Goal: Information Seeking & Learning: Find specific fact

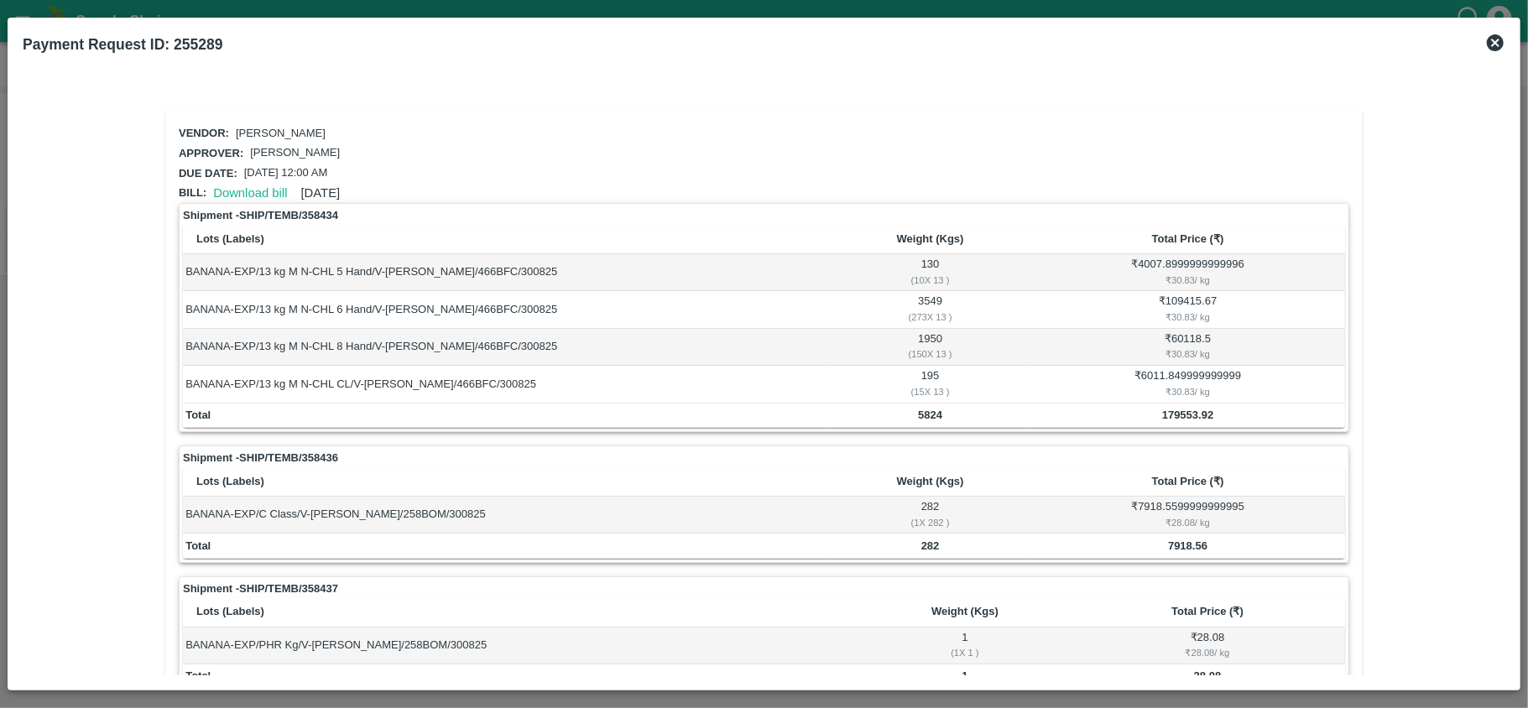
scroll to position [175, 0]
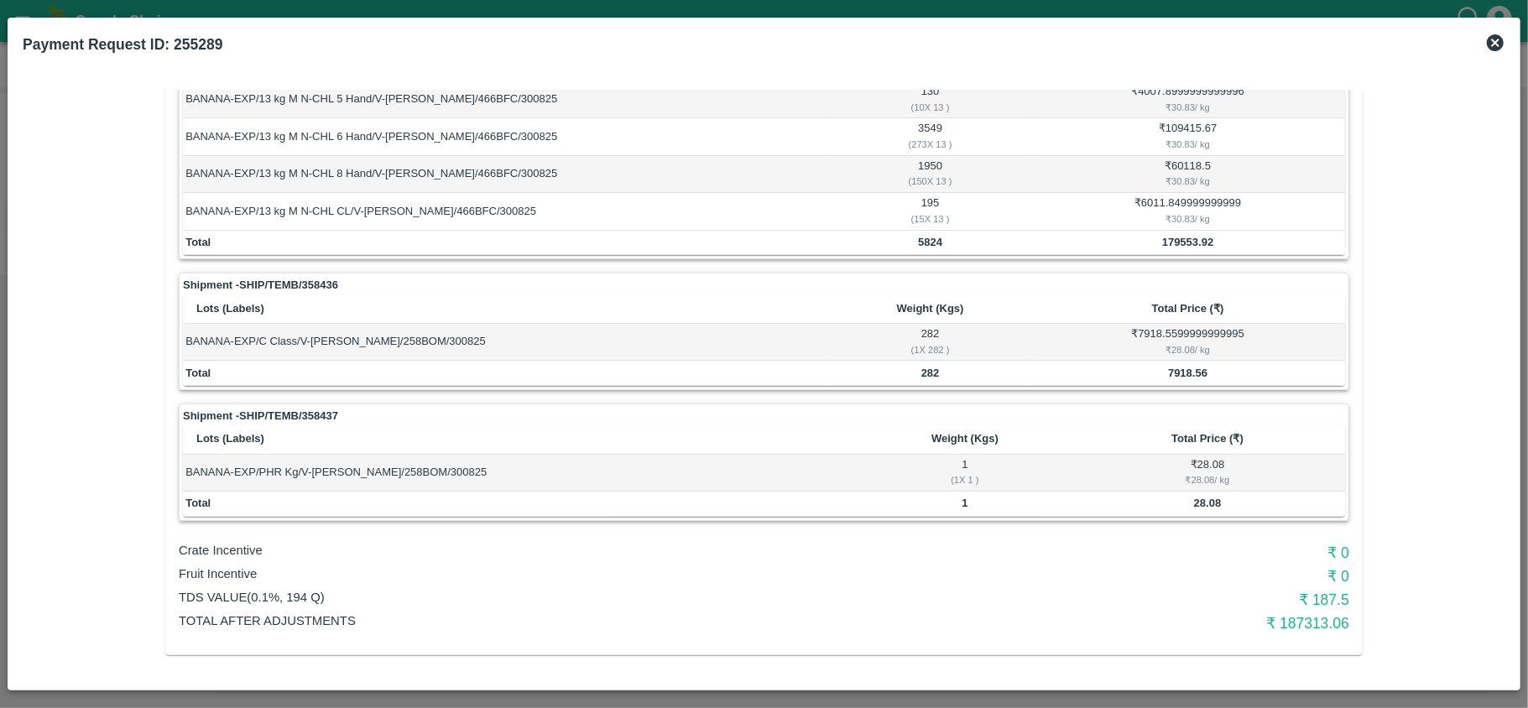
click at [1310, 624] on h6 "₹ 187313.06" at bounding box center [1154, 623] width 390 height 23
copy h6 "187313.06"
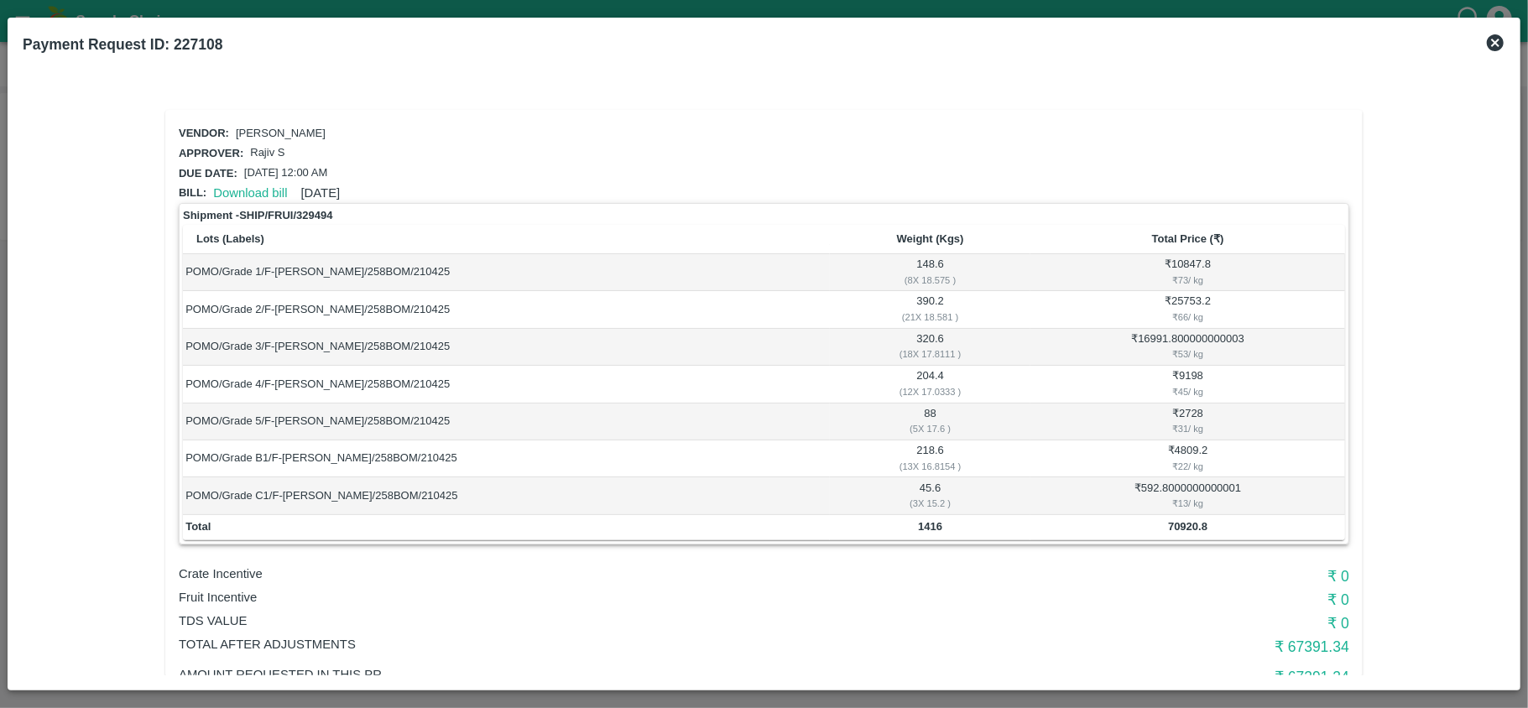
click at [1498, 38] on icon at bounding box center [1495, 42] width 17 height 17
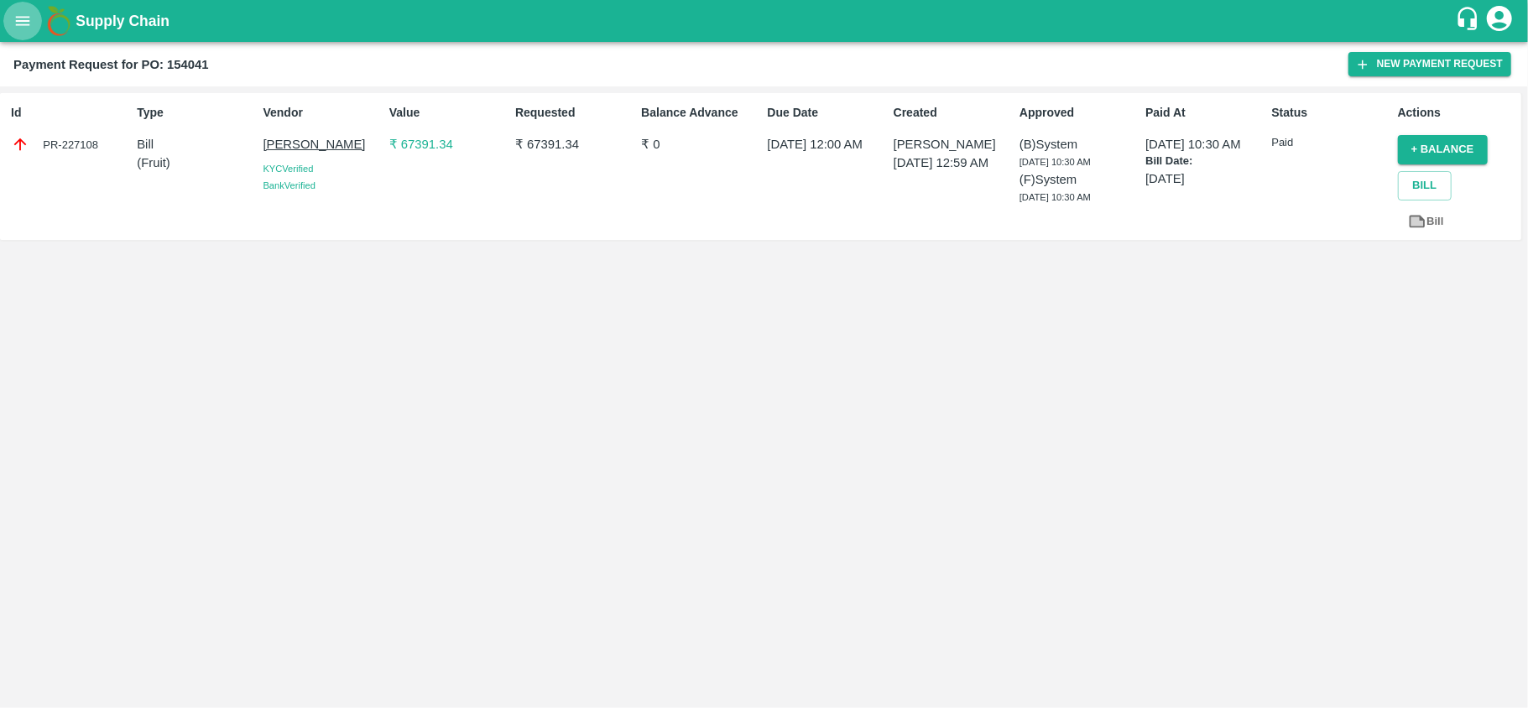
click at [14, 21] on icon "open drawer" at bounding box center [22, 21] width 18 height 18
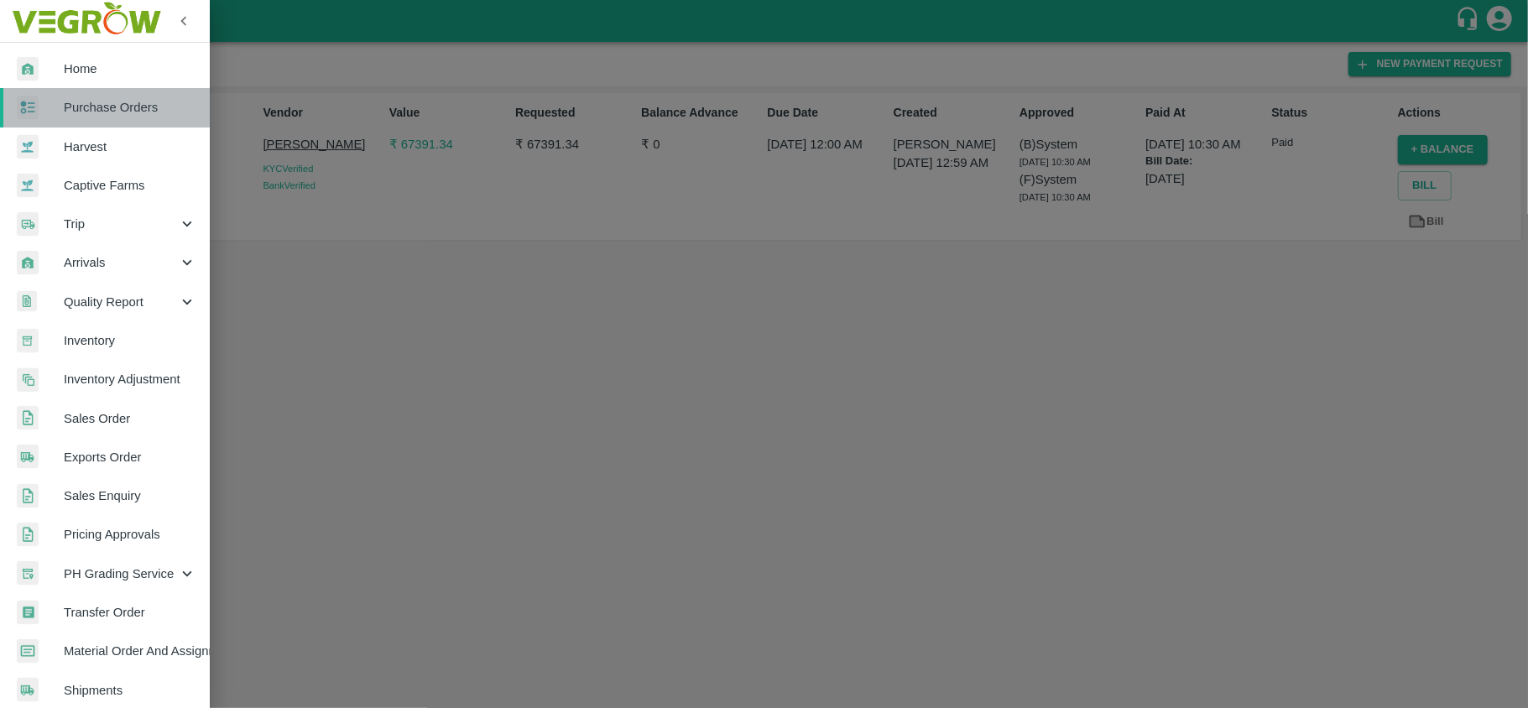
click at [114, 109] on span "Purchase Orders" at bounding box center [130, 107] width 133 height 18
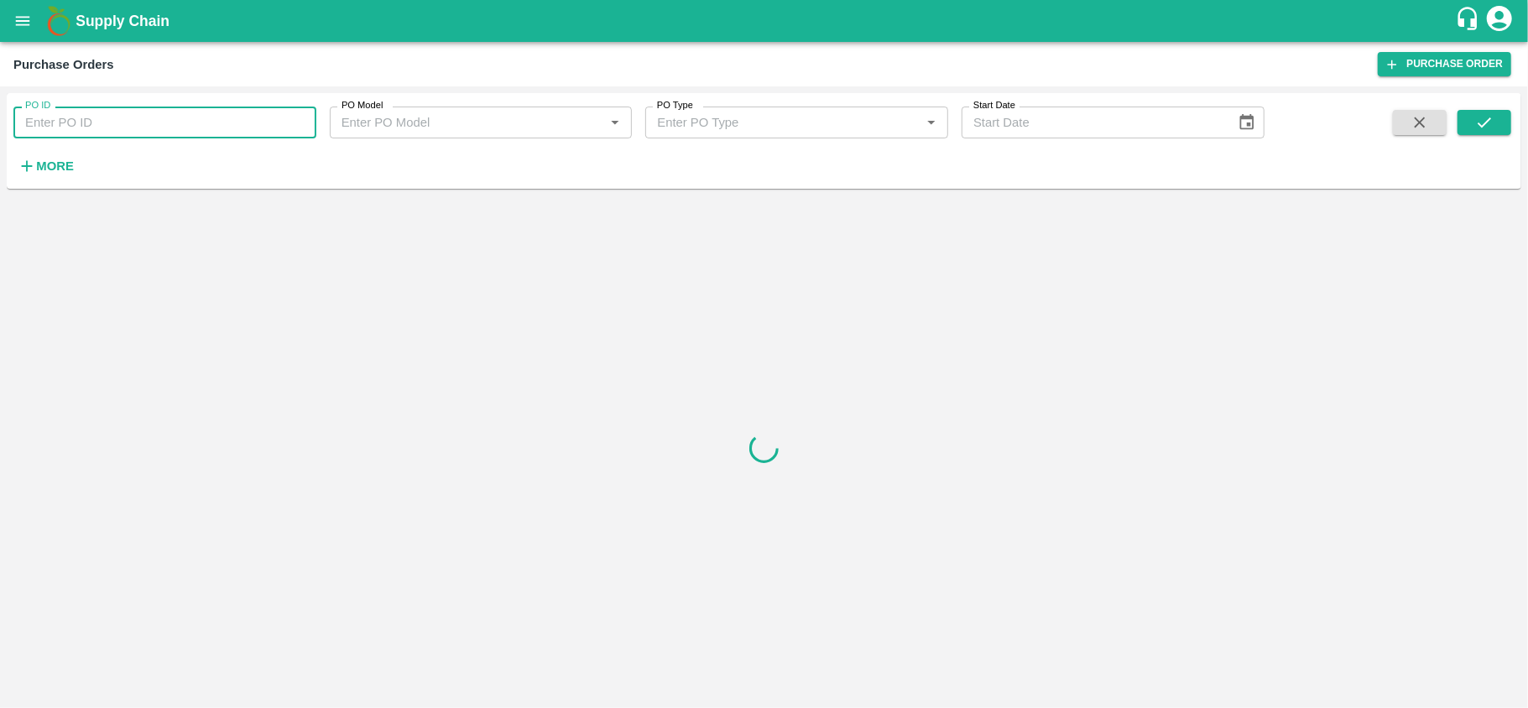
click at [156, 129] on input "PO ID" at bounding box center [164, 123] width 303 height 32
paste input "172847"
type input "172847"
click at [1482, 118] on icon "submit" at bounding box center [1484, 122] width 18 height 18
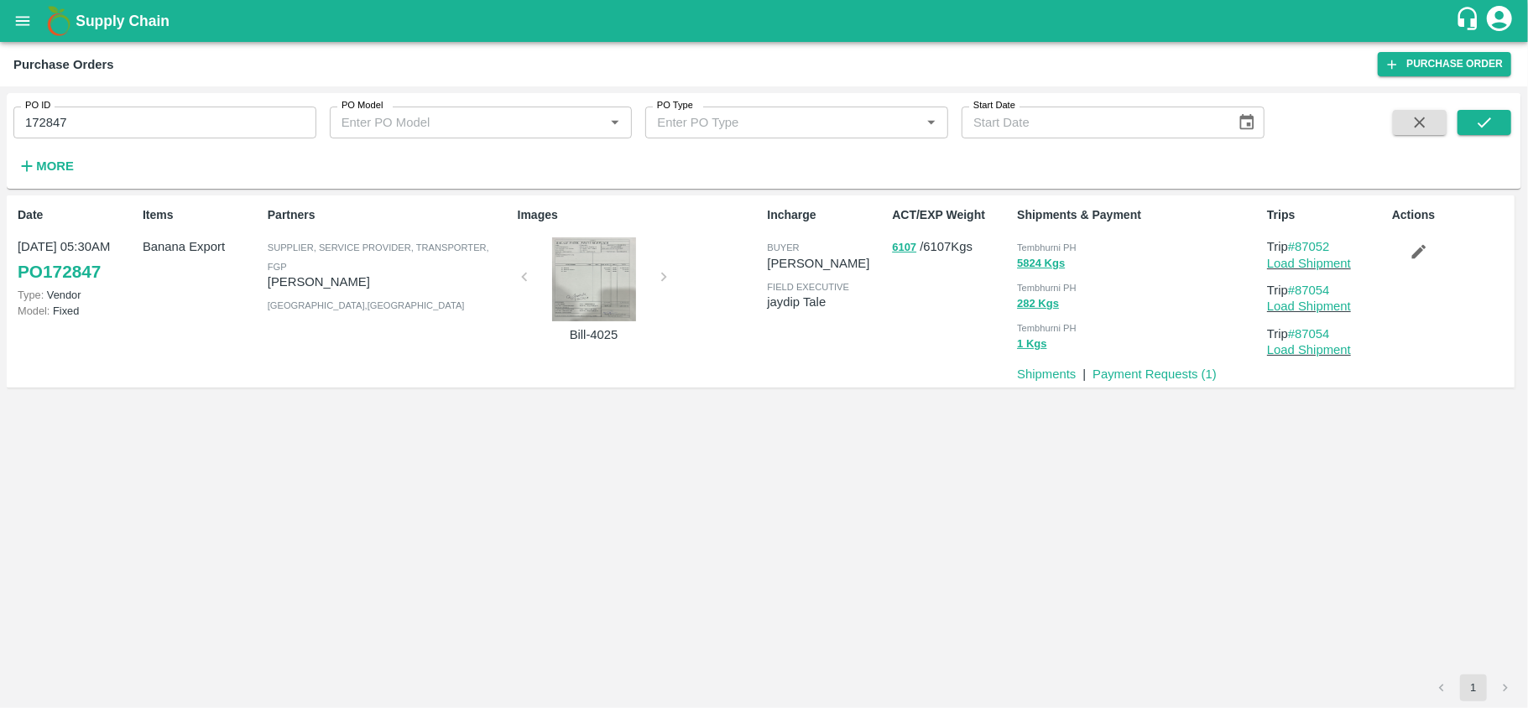
click at [908, 265] on div "ACT/EXP Weight 6107 / 6107 Kgs" at bounding box center [947, 291] width 125 height 183
click at [931, 263] on div "ACT/EXP Weight 6107 / 6107 Kgs" at bounding box center [947, 291] width 125 height 183
click at [898, 259] on div "ACT/EXP Weight 6107 / 6107 Kgs" at bounding box center [947, 291] width 125 height 183
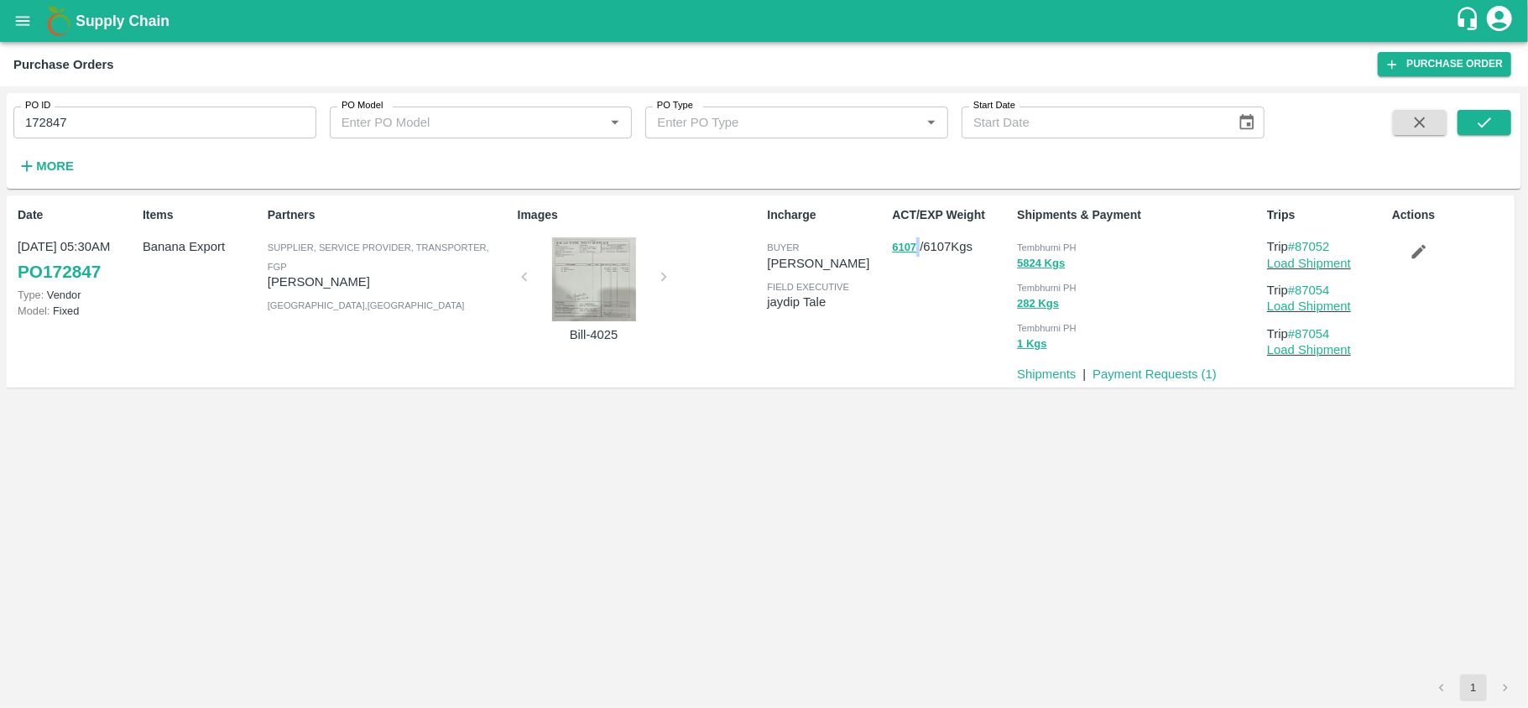
click at [898, 259] on div "ACT/EXP Weight 6107 / 6107 Kgs" at bounding box center [947, 291] width 125 height 183
click at [903, 263] on div "ACT/EXP Weight 6107 / 6107 Kgs" at bounding box center [947, 291] width 125 height 183
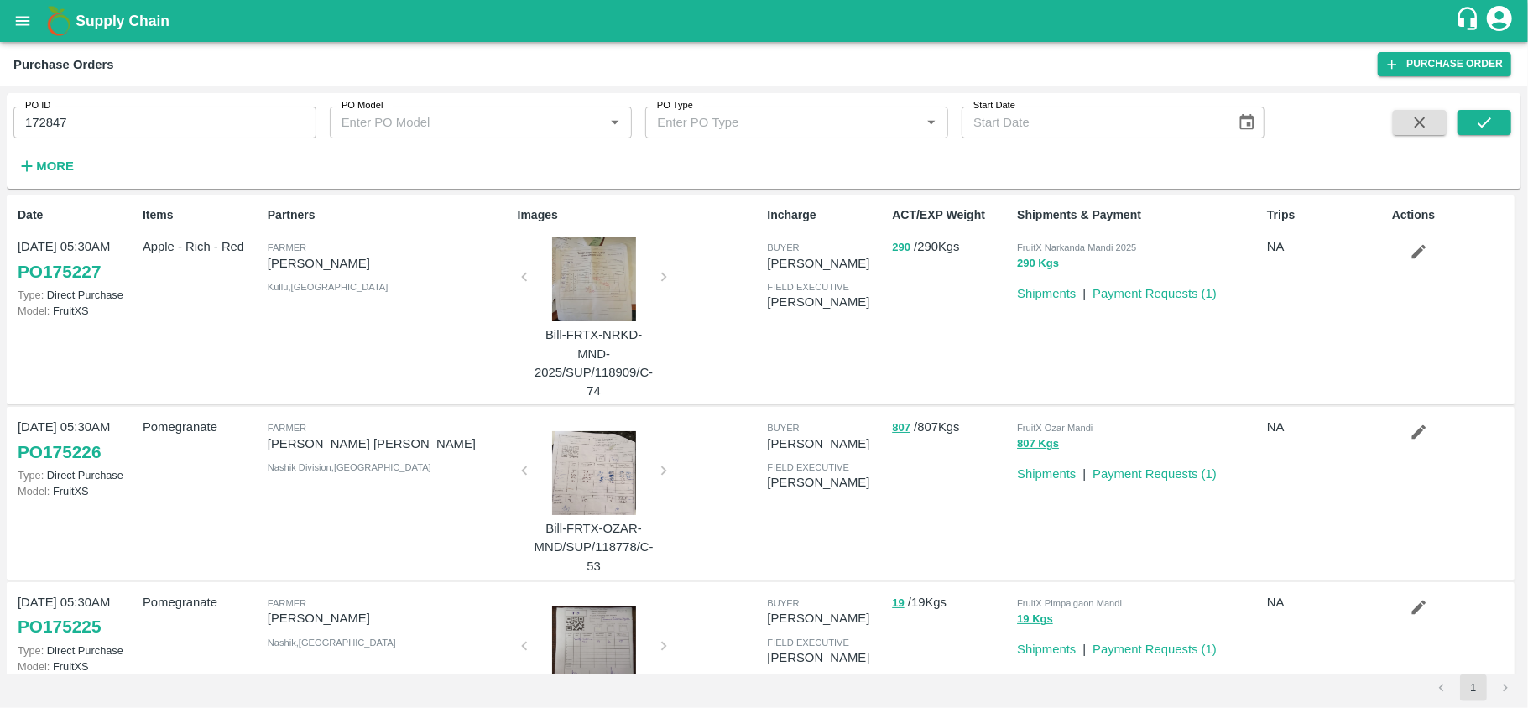
click at [931, 265] on div "ACT/EXP Weight 290 / 290 Kgs" at bounding box center [947, 300] width 125 height 201
click at [1489, 125] on icon "submit" at bounding box center [1484, 122] width 18 height 18
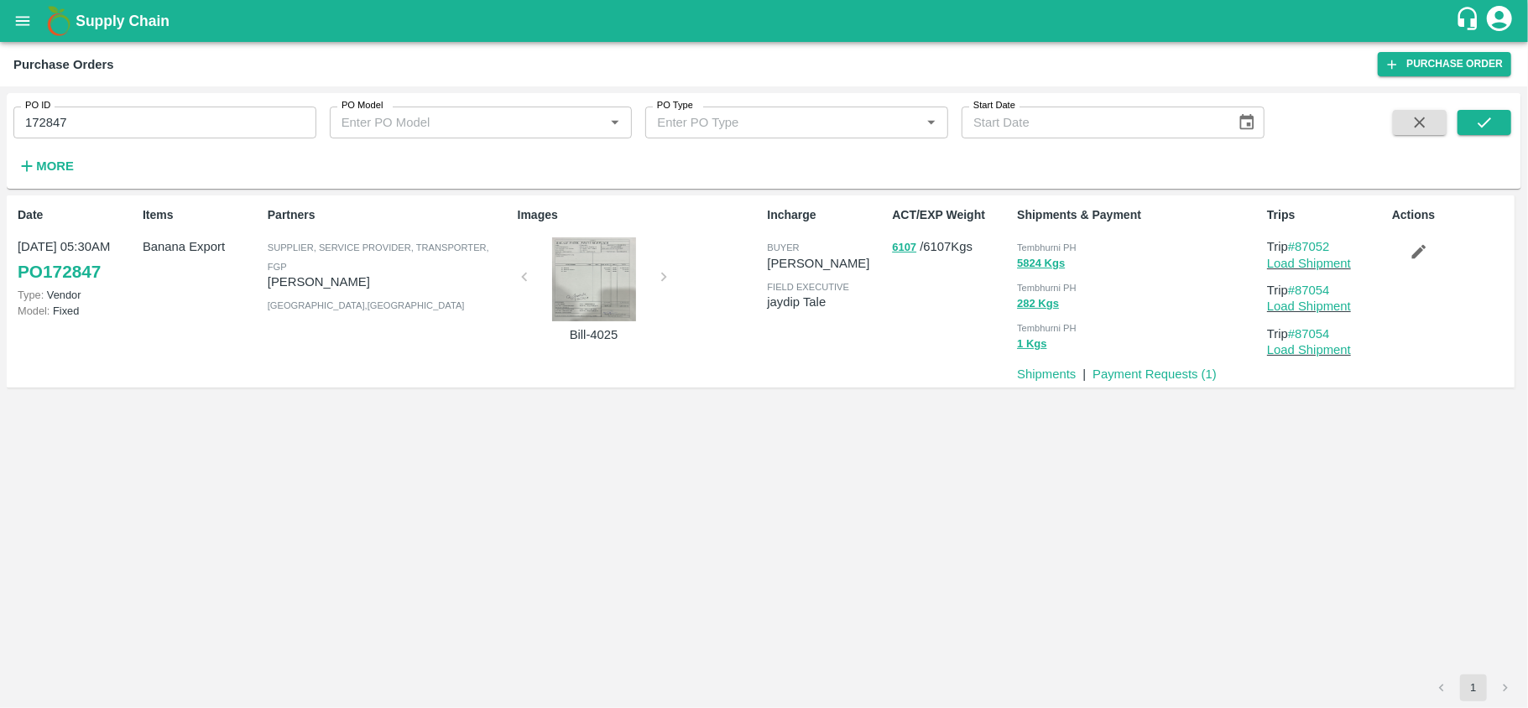
click at [936, 258] on div "ACT/EXP Weight 6107 / 6107 Kgs" at bounding box center [947, 291] width 125 height 183
copy p "6107"
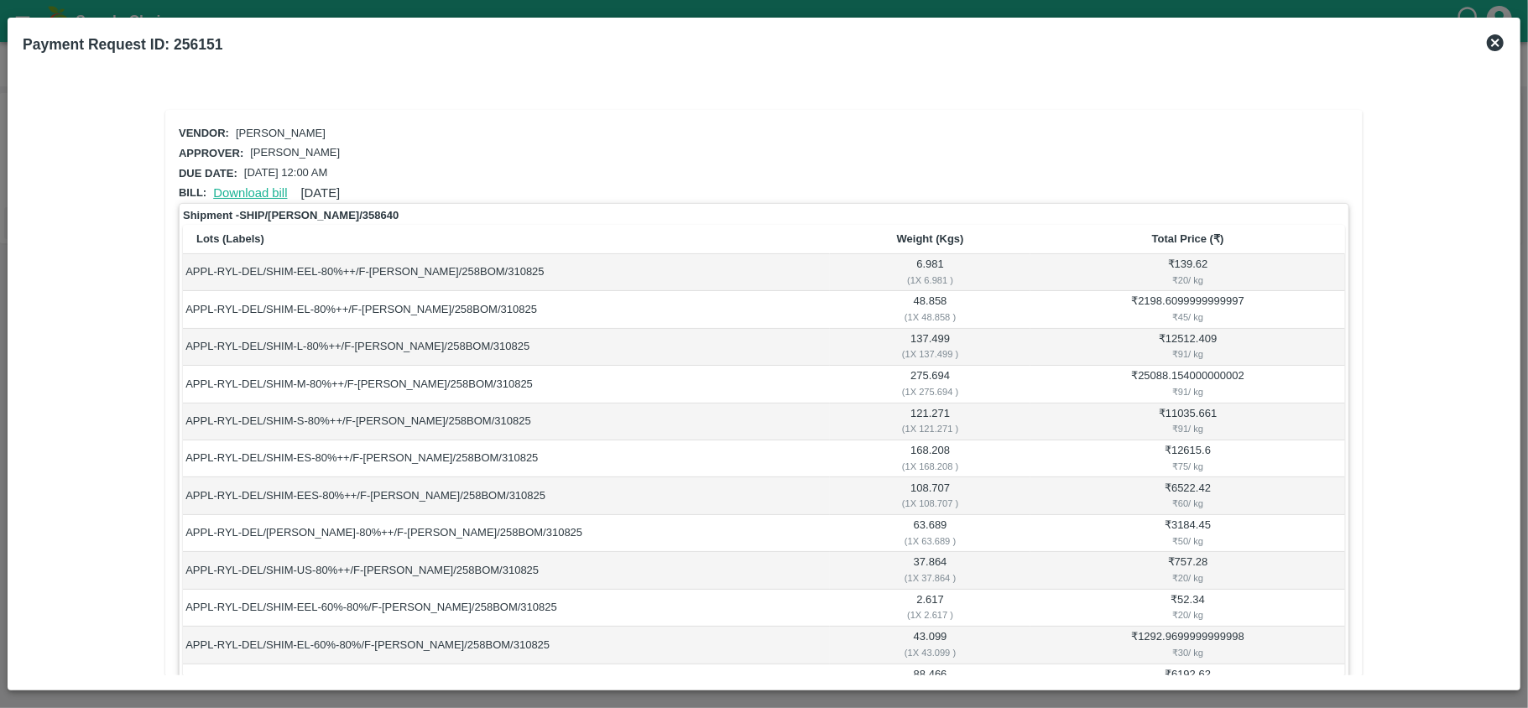
click at [232, 191] on link "Download bill" at bounding box center [250, 192] width 74 height 13
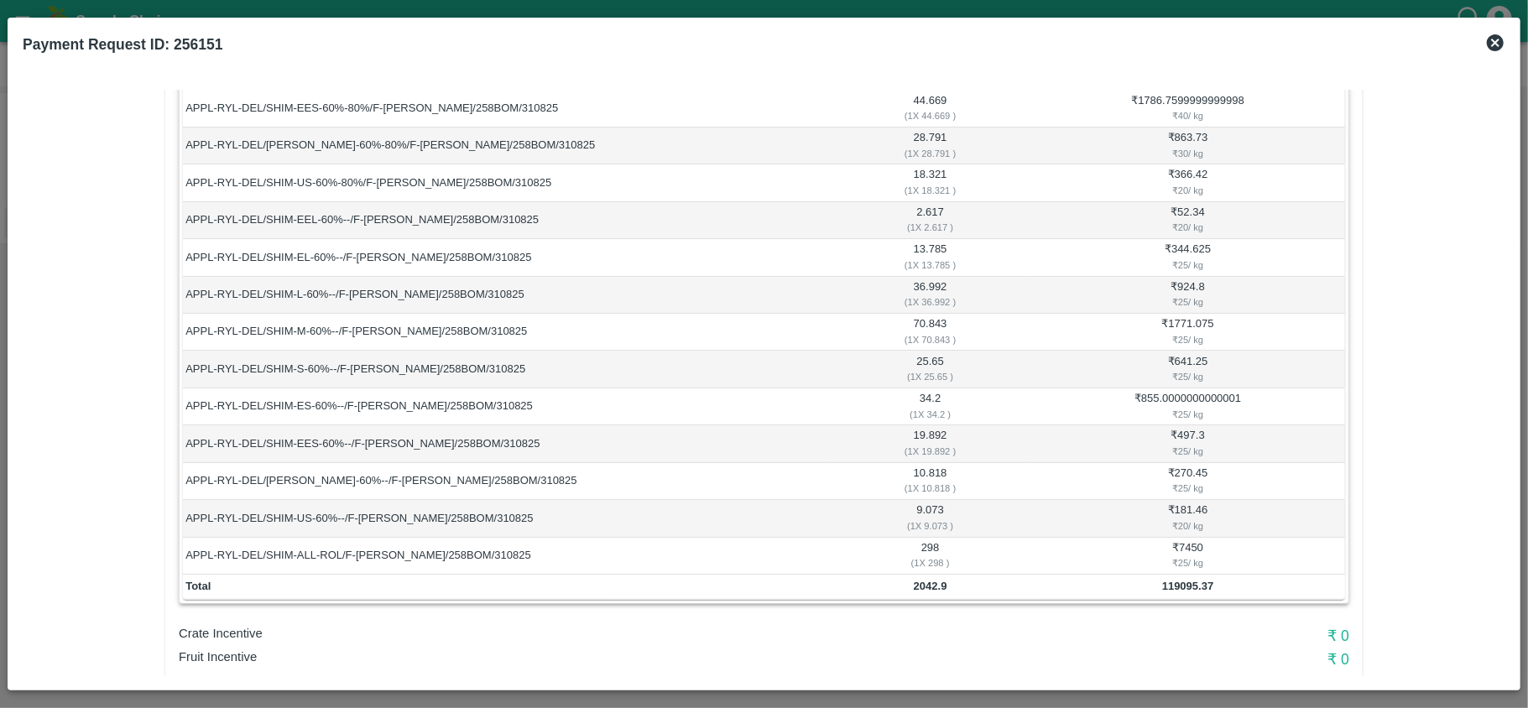
scroll to position [812, 0]
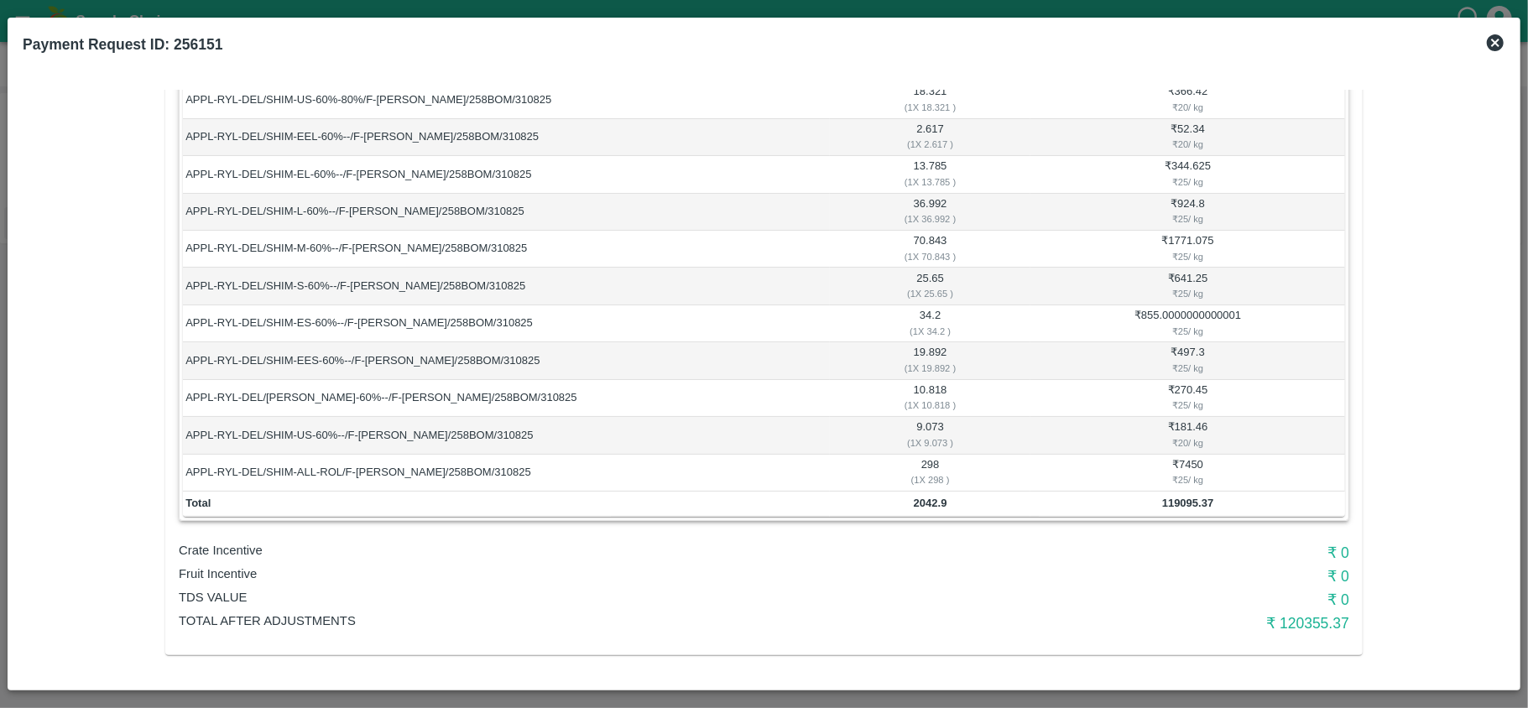
click at [1176, 500] on b "119095.37" at bounding box center [1187, 503] width 51 height 13
copy div "119095.37"
click at [917, 503] on b "2042.9" at bounding box center [931, 503] width 34 height 13
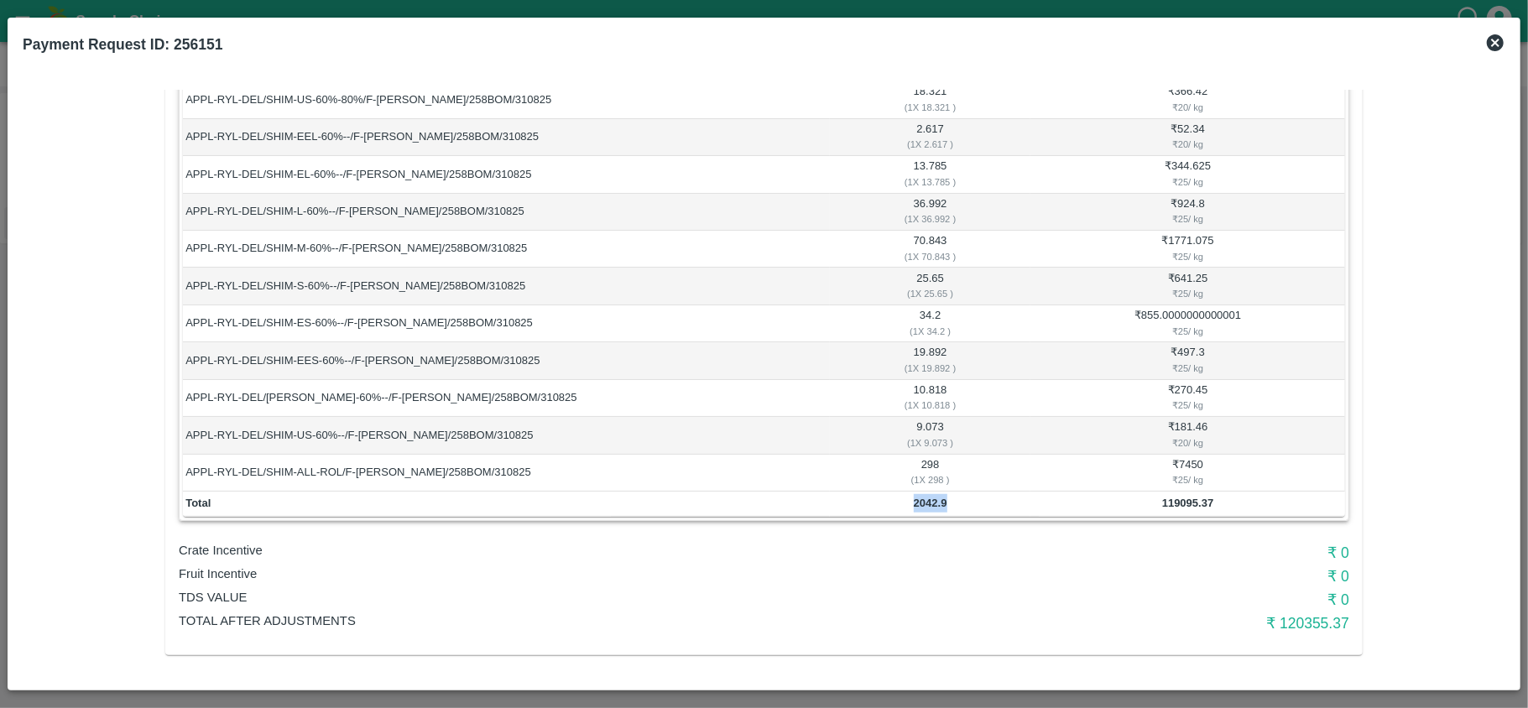
click at [917, 503] on b "2042.9" at bounding box center [931, 503] width 34 height 13
copy b "2042.9"
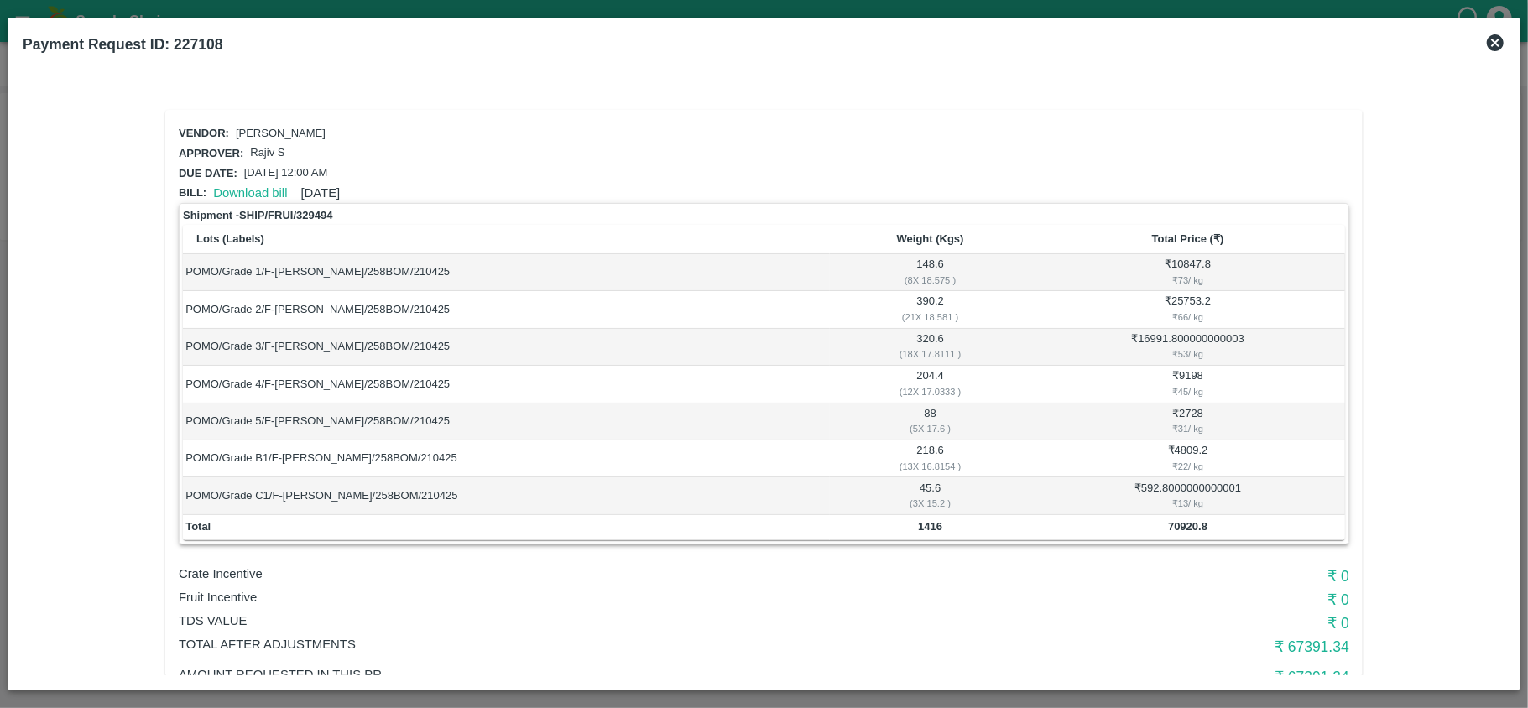
click at [1498, 44] on icon at bounding box center [1495, 42] width 17 height 17
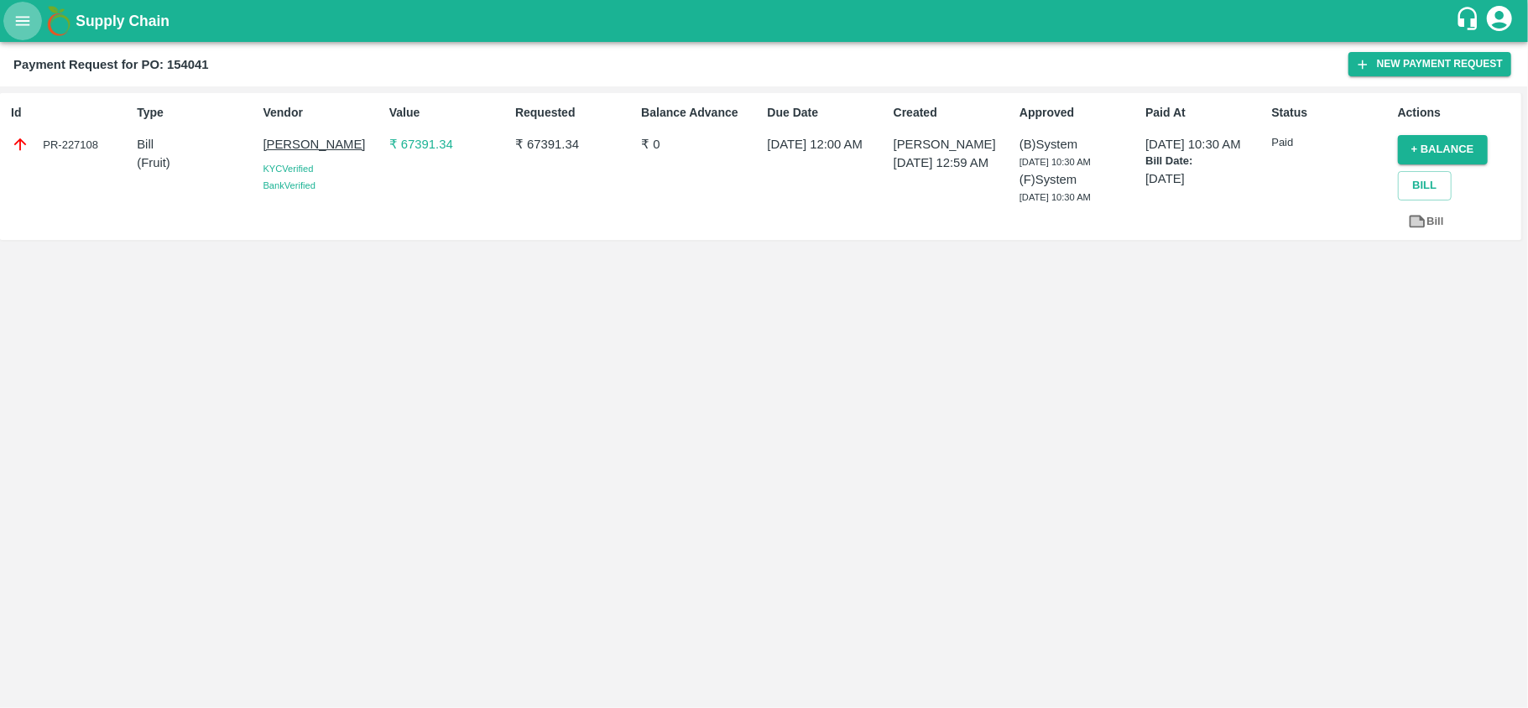
click at [24, 20] on icon "open drawer" at bounding box center [22, 21] width 18 height 18
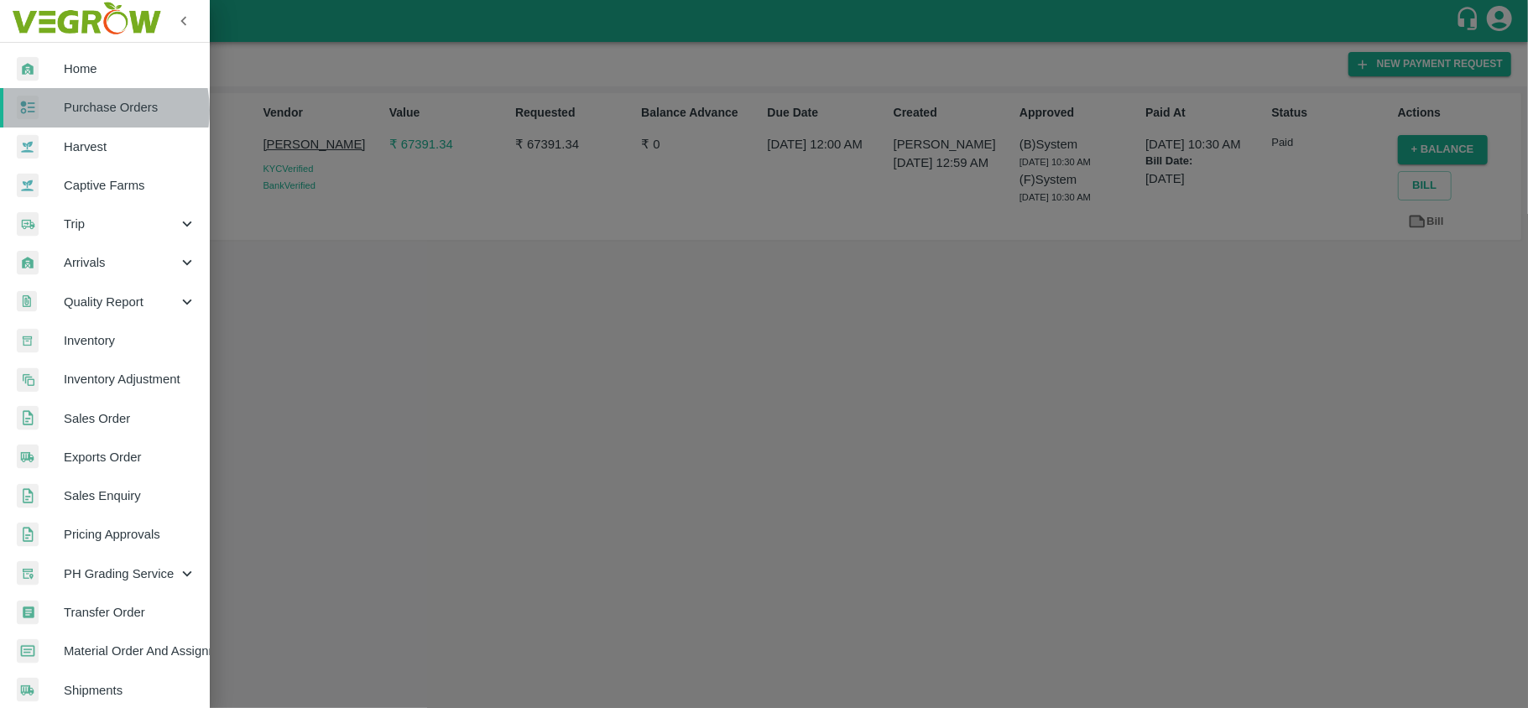
click at [89, 111] on span "Purchase Orders" at bounding box center [130, 107] width 133 height 18
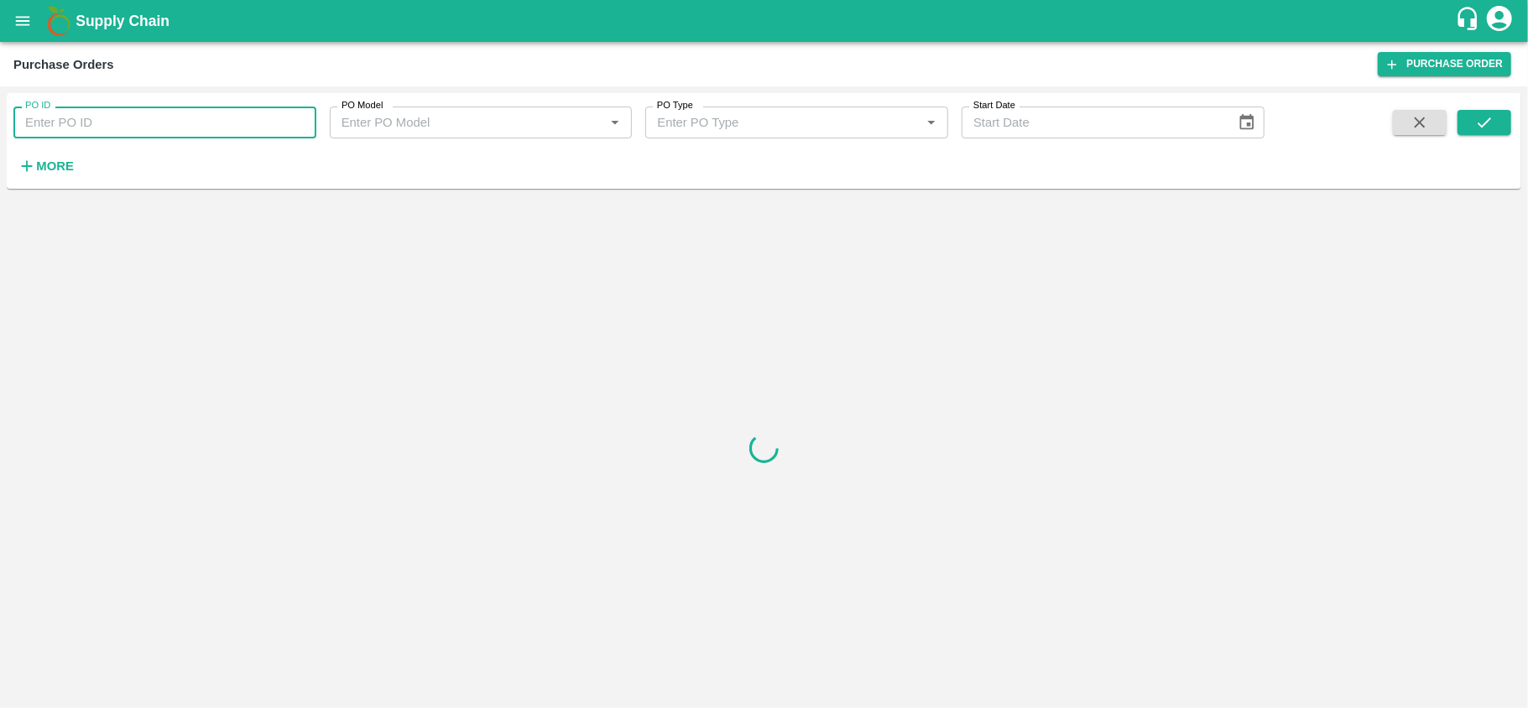
click at [118, 121] on input "PO ID" at bounding box center [164, 123] width 303 height 32
paste input "172987"
type input "172987"
click at [1490, 116] on icon "submit" at bounding box center [1484, 122] width 18 height 18
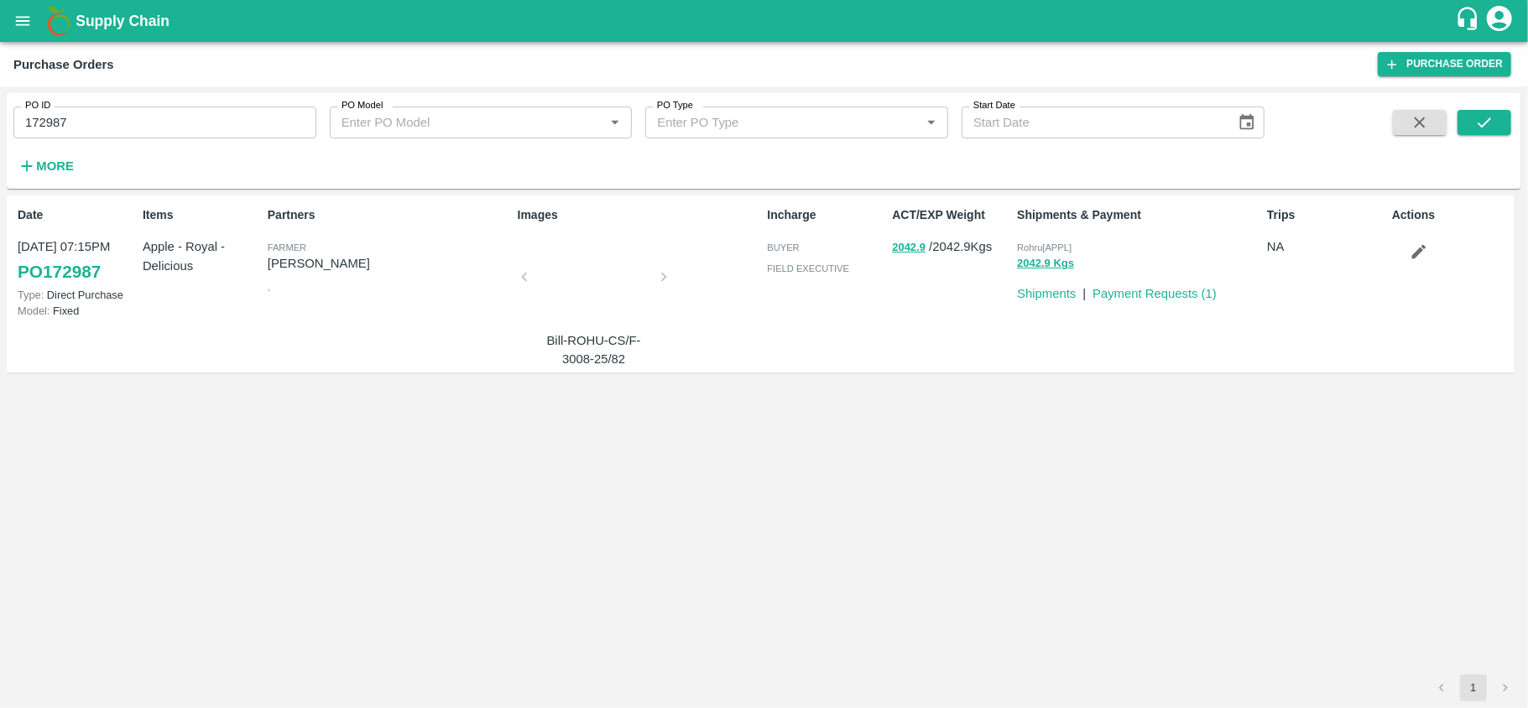
click at [162, 252] on p "Apple - Royal - Delicious" at bounding box center [202, 256] width 118 height 38
copy p "Apple - Royal - Delicious"
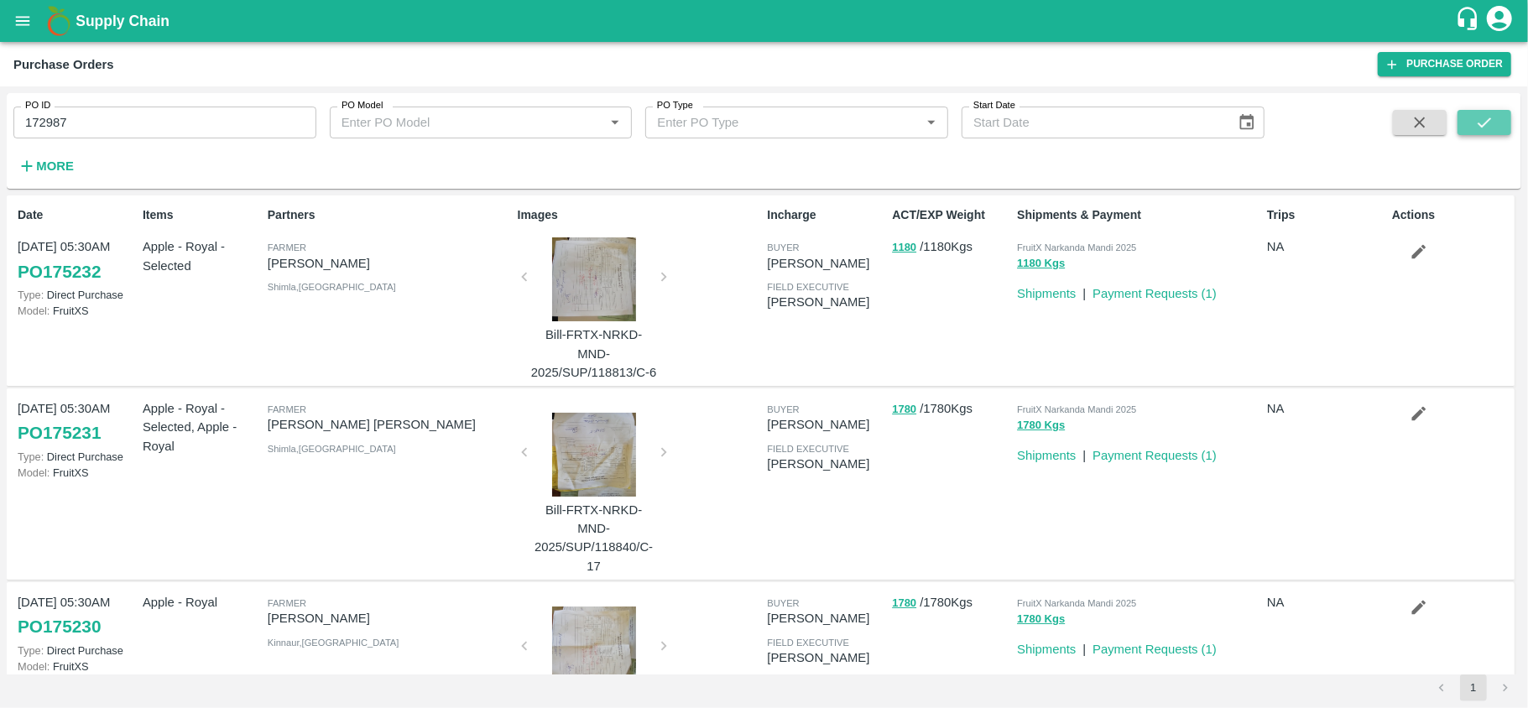
click at [1477, 122] on icon "submit" at bounding box center [1484, 122] width 18 height 18
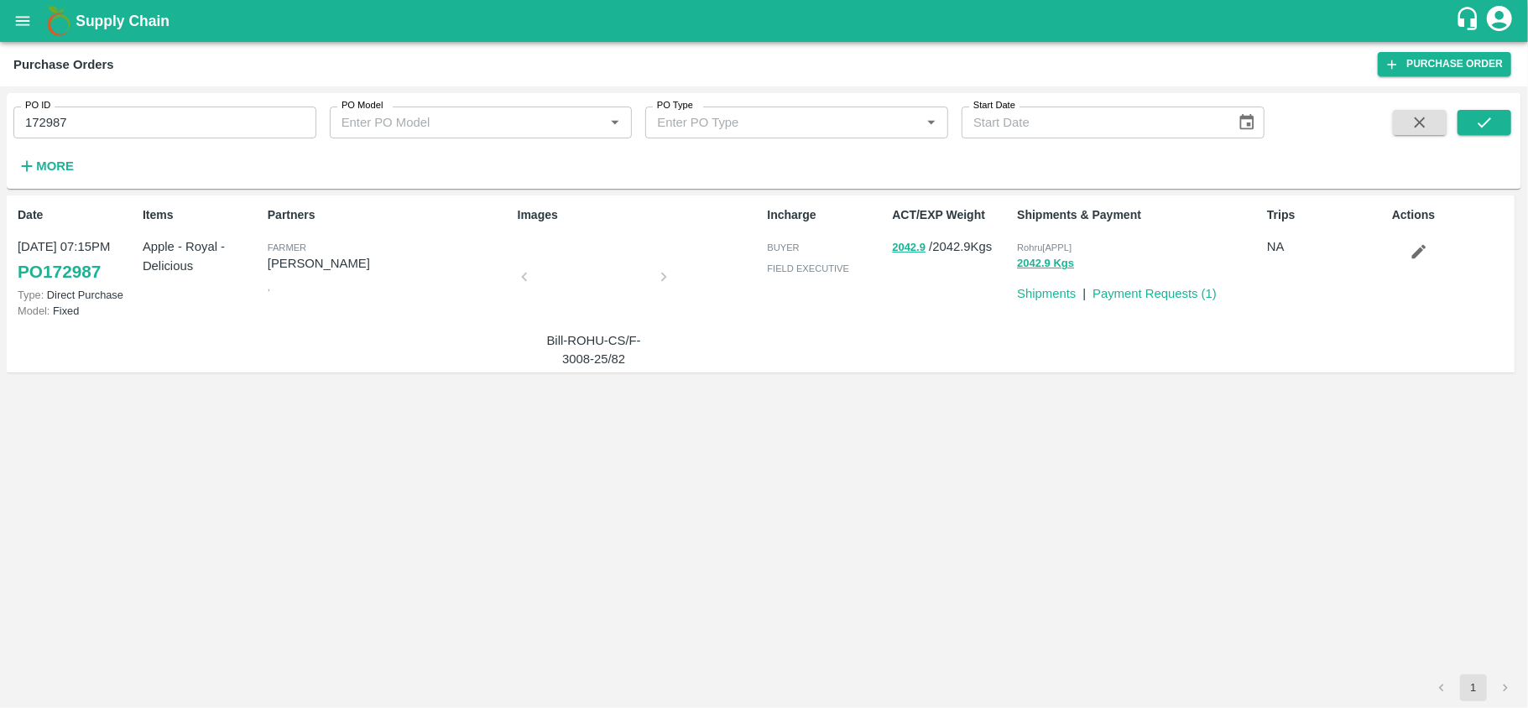
click at [180, 240] on p "Apple - Royal - Delicious" at bounding box center [202, 256] width 118 height 38
copy p "Apple - Royal - Delicious"
click at [908, 267] on div "ACT/EXP Weight 2042.9 / 2042.9 Kgs" at bounding box center [947, 284] width 125 height 169
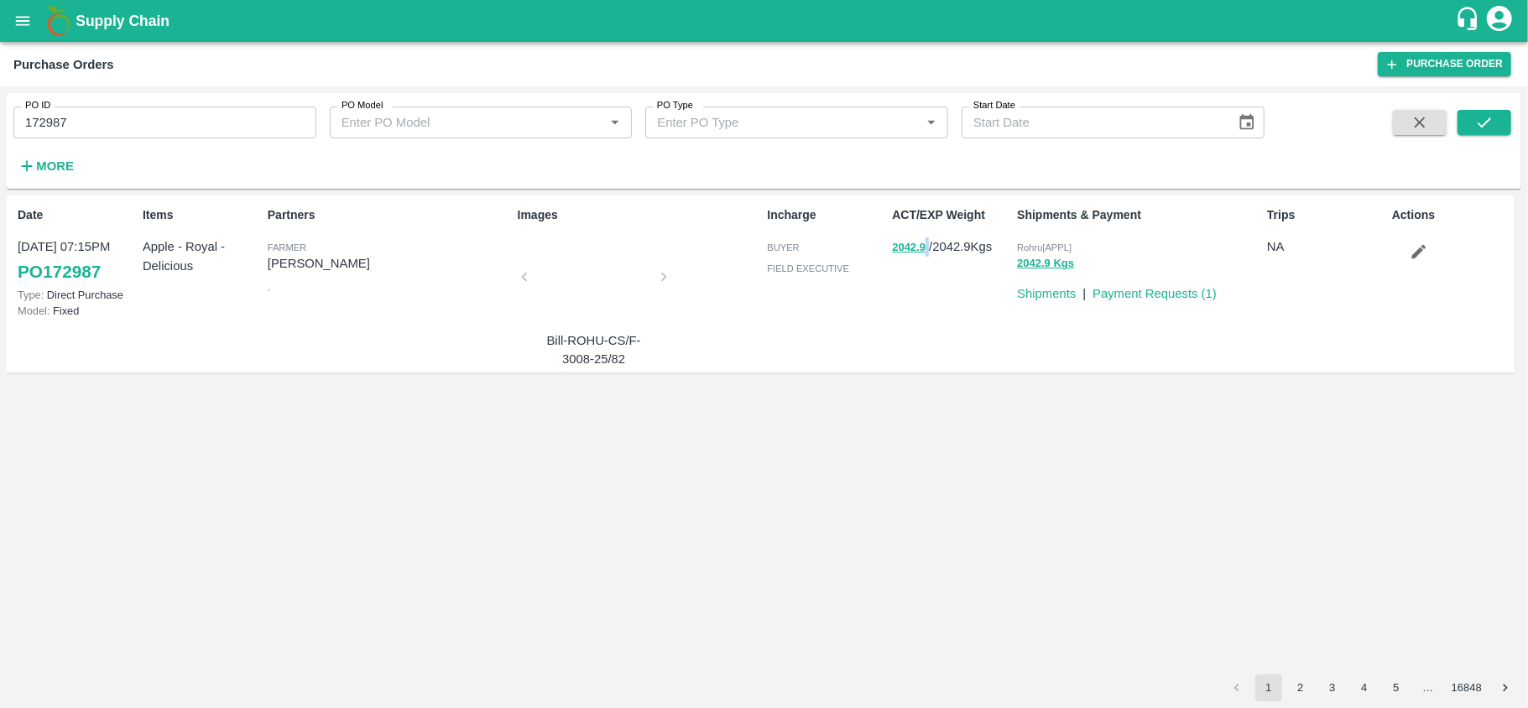
click at [908, 267] on div "ACT/EXP Weight 2042.9 / 2042.9 Kgs" at bounding box center [947, 284] width 125 height 169
click at [952, 243] on p "2042.9 / 2042.9 Kgs" at bounding box center [951, 246] width 118 height 19
copy p "2042.9"
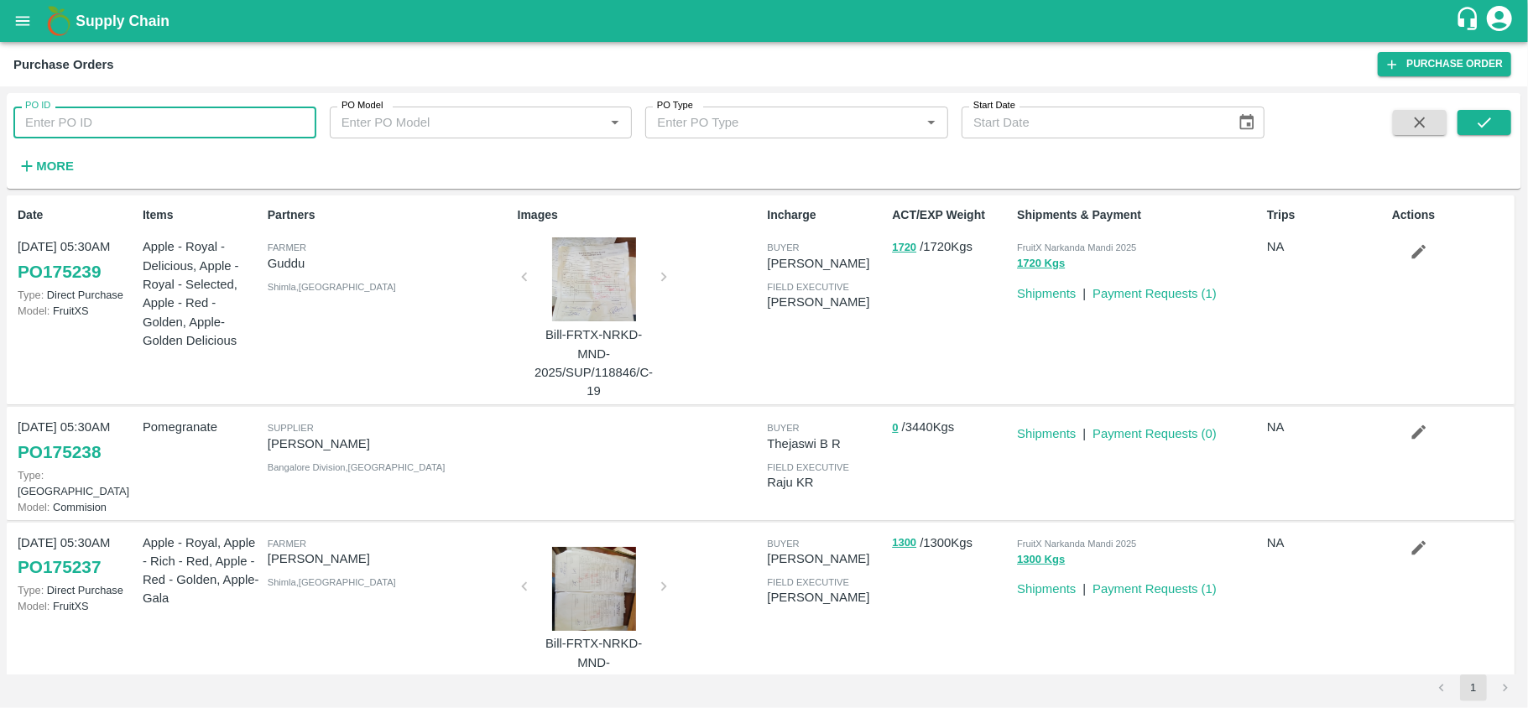
click at [149, 126] on input "PO ID" at bounding box center [164, 123] width 303 height 32
paste input "170803"
type input "170803"
click at [1492, 118] on icon "submit" at bounding box center [1484, 122] width 18 height 18
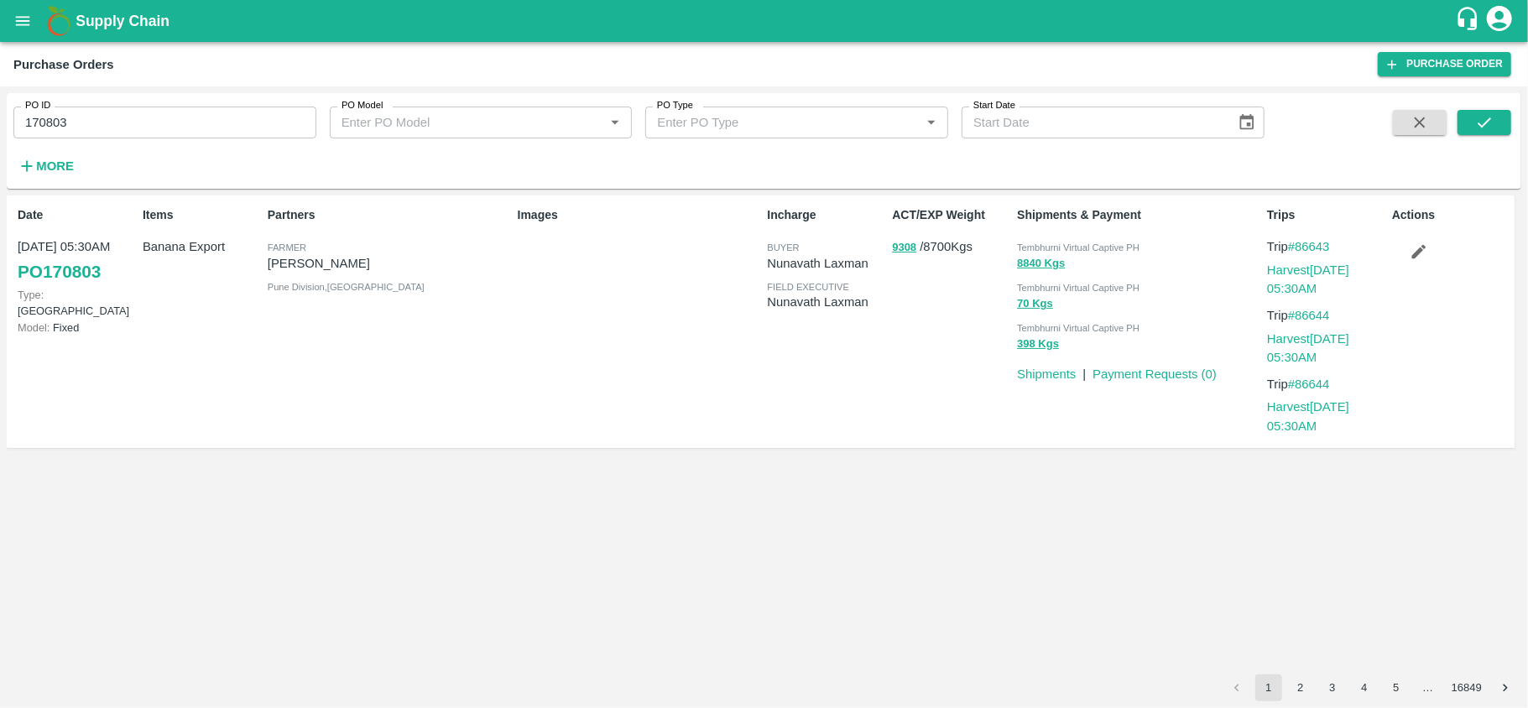
click at [265, 262] on div "Partners [PERSON_NAME] [PERSON_NAME] Pune Division , [GEOGRAPHIC_DATA]" at bounding box center [386, 322] width 250 height 244
drag, startPoint x: 267, startPoint y: 256, endPoint x: 420, endPoint y: 256, distance: 153.6
click at [420, 256] on p "[PERSON_NAME]" at bounding box center [389, 263] width 243 height 18
copy p "[PERSON_NAME]"
click at [133, 129] on input "170803" at bounding box center [164, 123] width 303 height 32
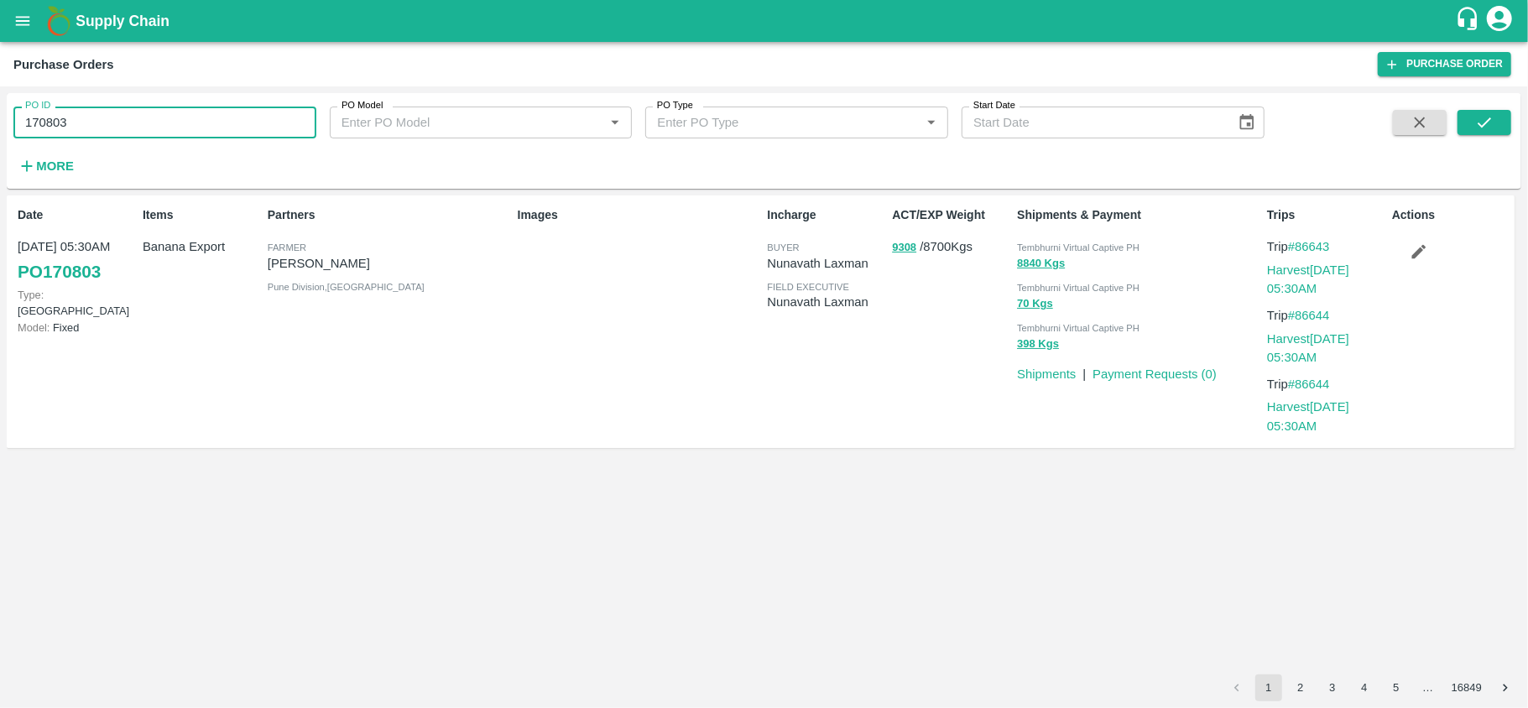
click at [133, 129] on input "170803" at bounding box center [164, 123] width 303 height 32
click at [905, 270] on div "ACT/EXP Weight 9308 / 8700 Kgs" at bounding box center [947, 322] width 125 height 244
click at [898, 267] on div "ACT/EXP Weight 9308 / 8700 Kgs" at bounding box center [947, 322] width 125 height 244
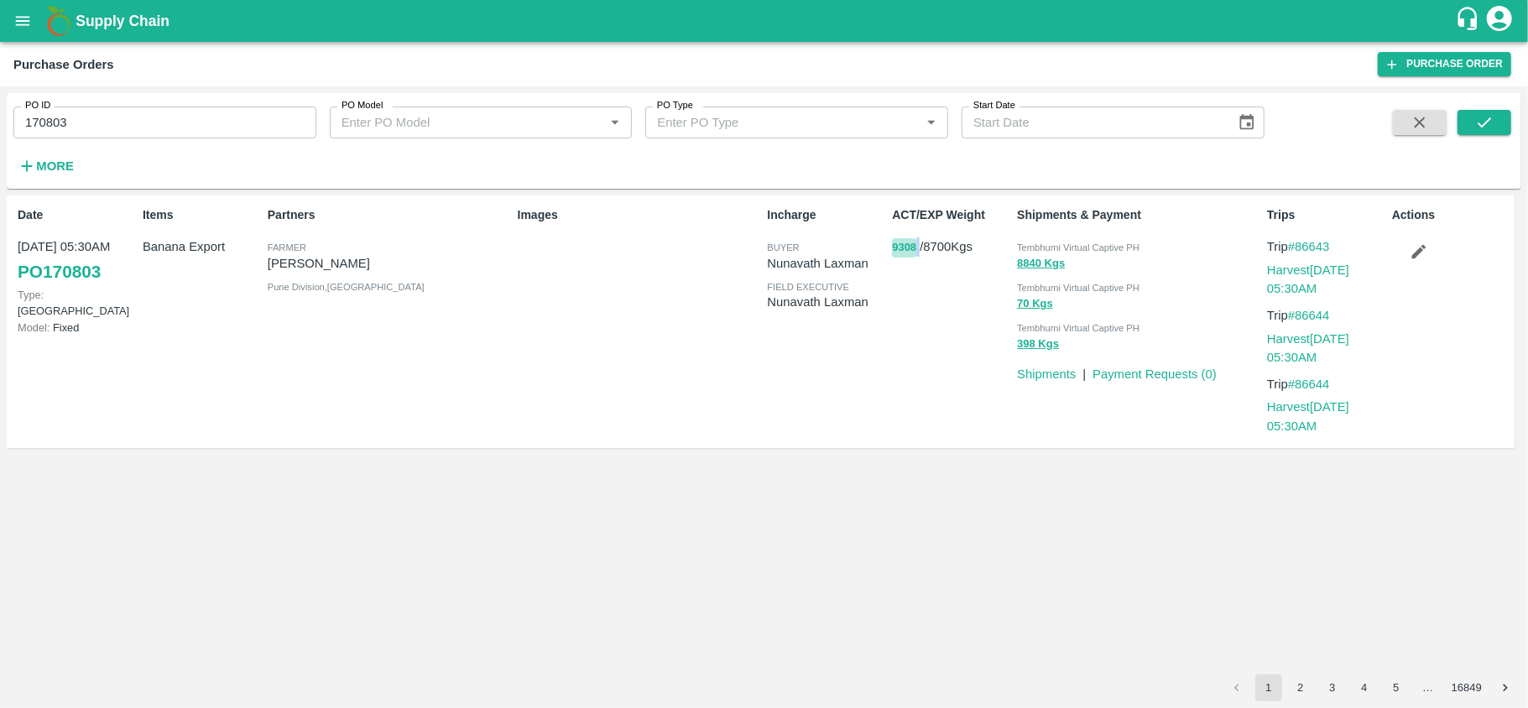
click at [901, 257] on button "9308" at bounding box center [904, 247] width 24 height 19
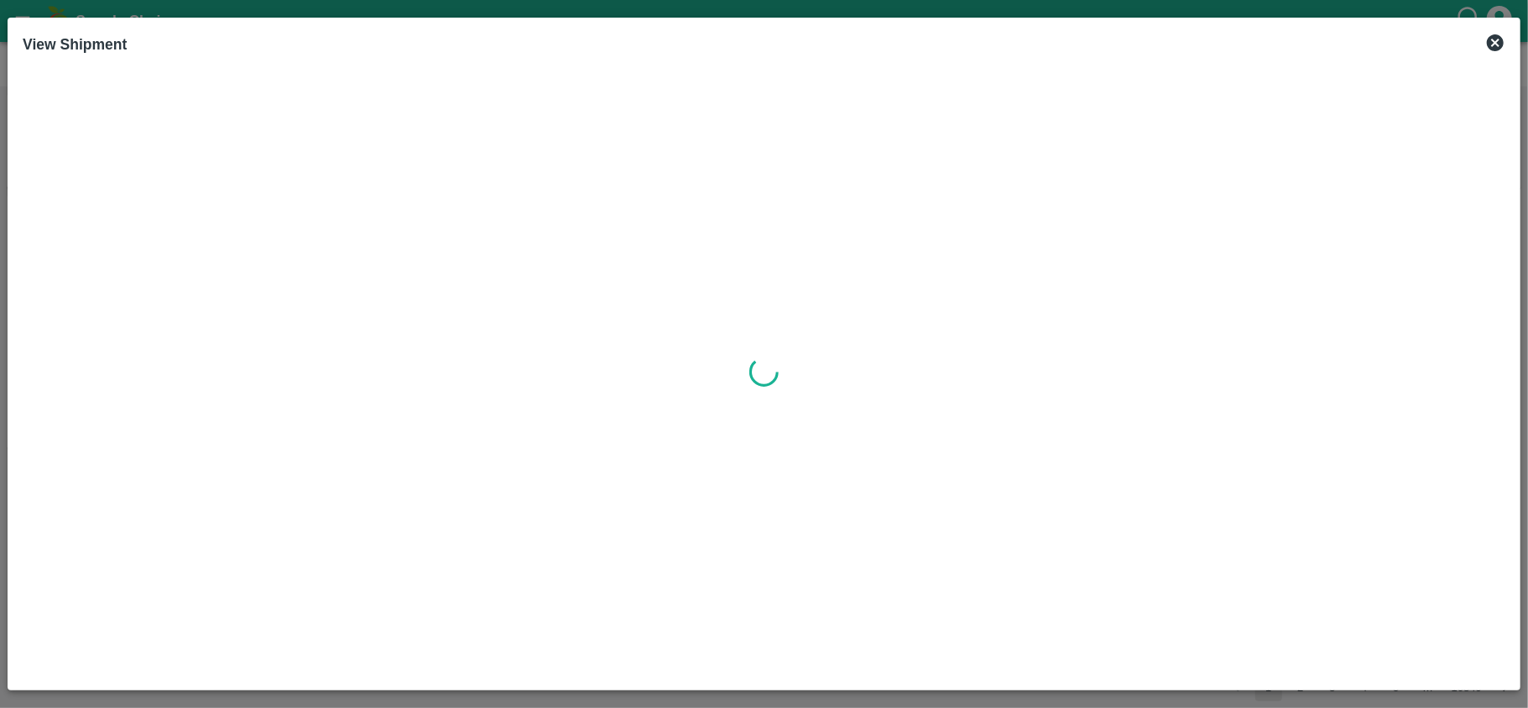
click at [901, 257] on div at bounding box center [764, 373] width 1483 height 606
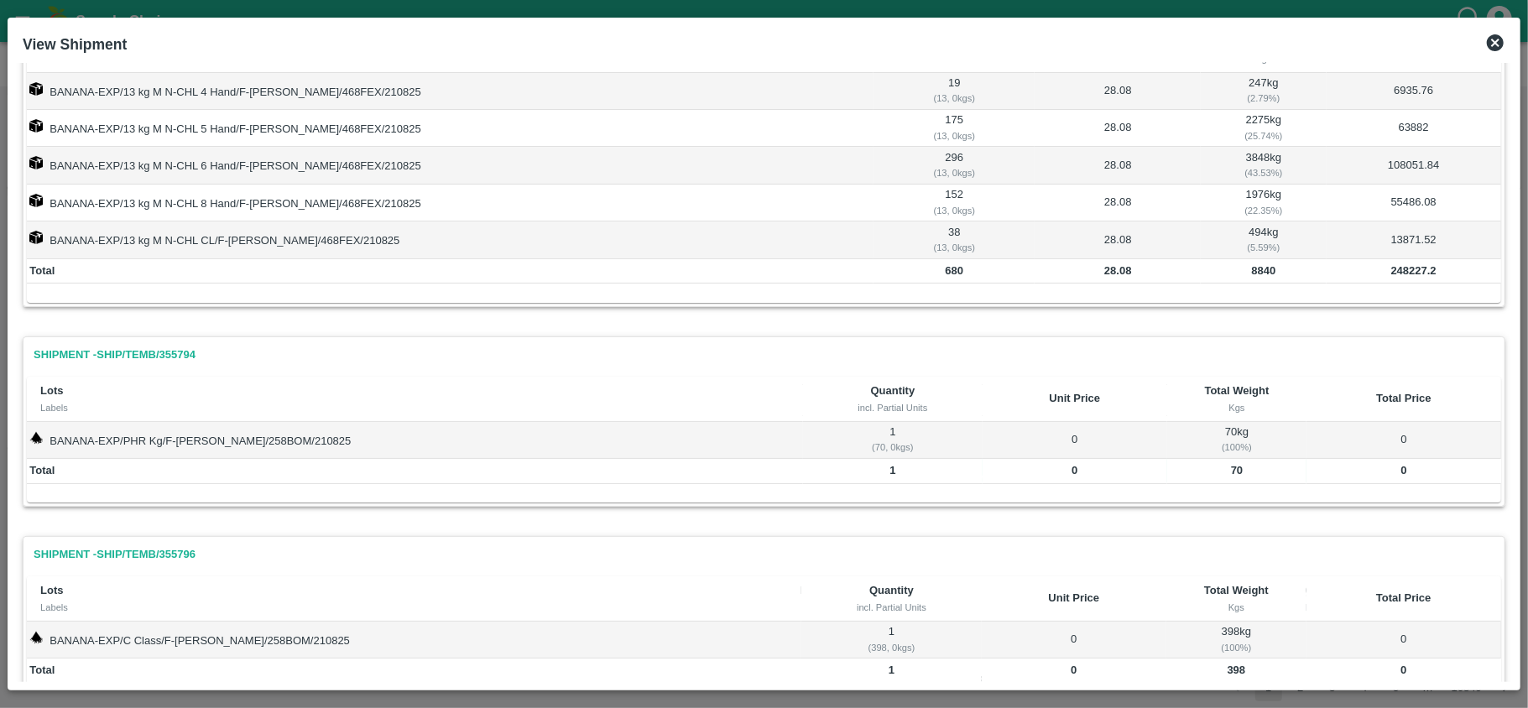
scroll to position [148, 0]
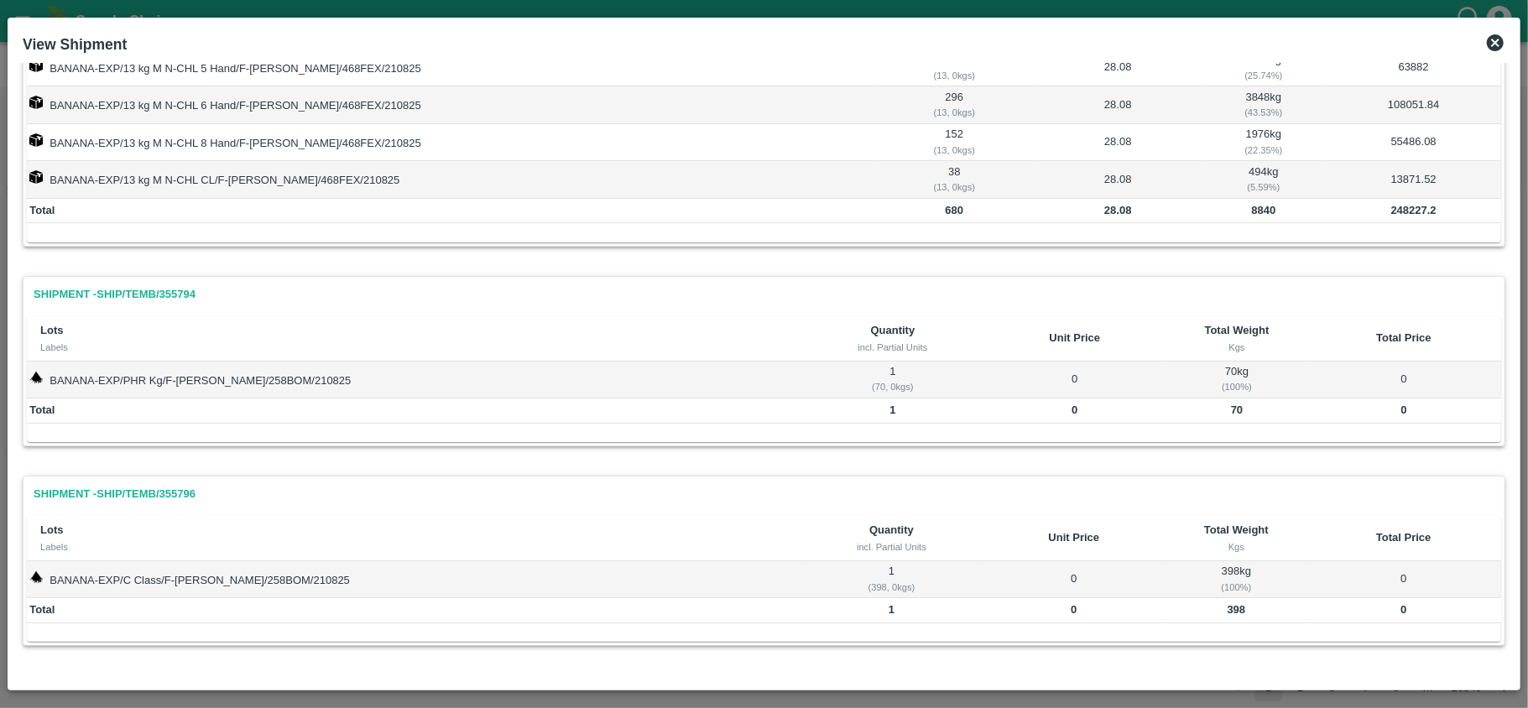
click at [1497, 45] on icon at bounding box center [1495, 42] width 17 height 17
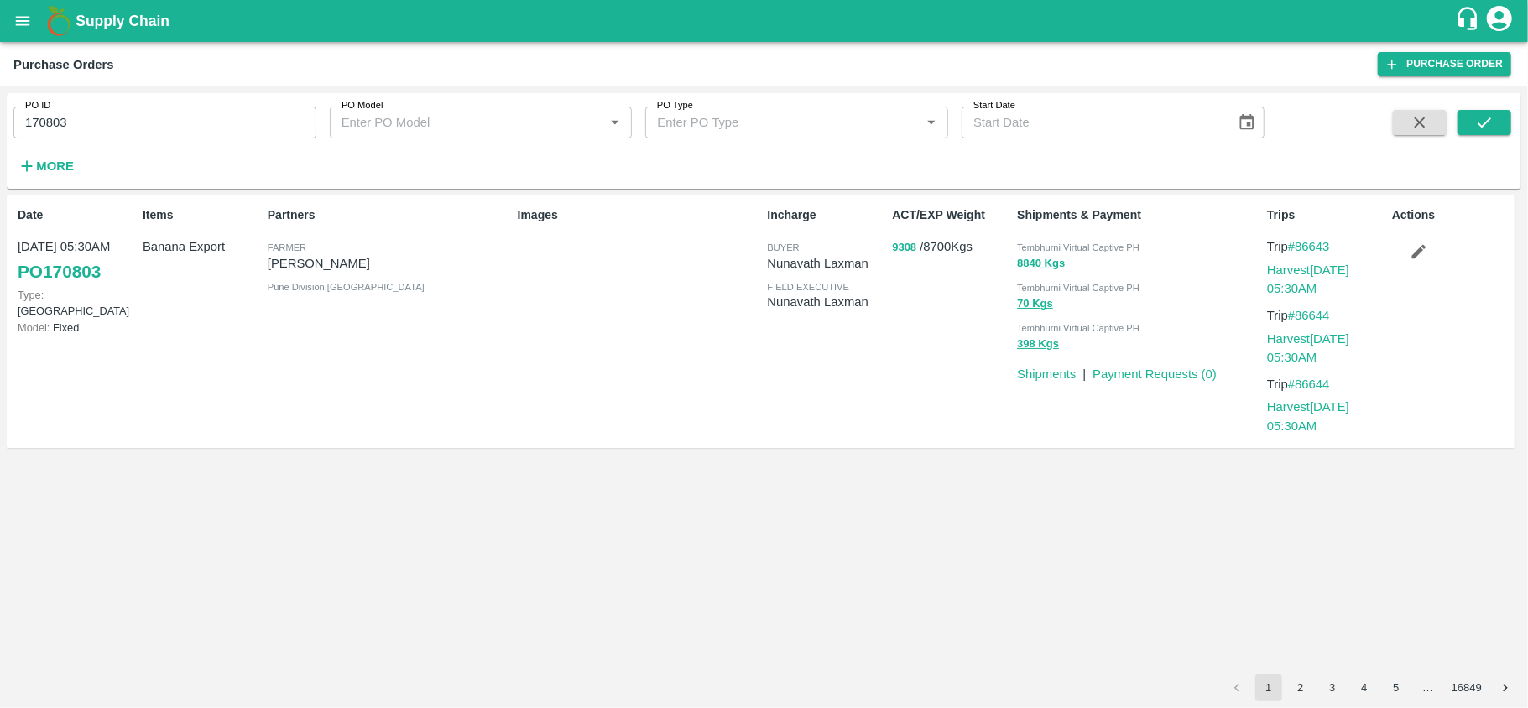
click at [901, 266] on div "ACT/EXP Weight 9308 / 8700 Kgs" at bounding box center [947, 322] width 125 height 244
click at [901, 263] on div "ACT/EXP Weight 9308 / 8700 Kgs" at bounding box center [947, 322] width 125 height 244
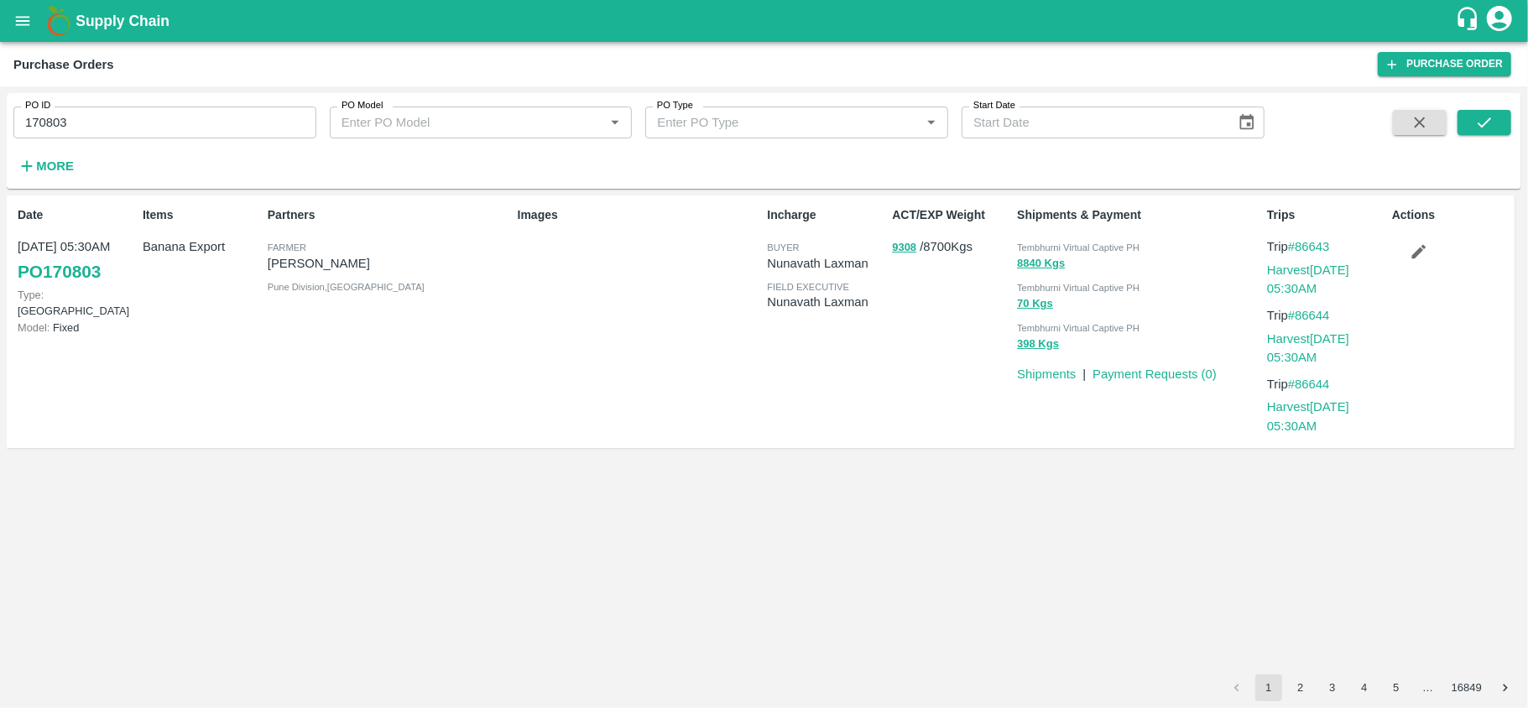
click at [901, 263] on div "ACT/EXP Weight 9308 / 8700 Kgs" at bounding box center [947, 322] width 125 height 244
click at [891, 265] on div "ACT/EXP Weight 9308 / 8700 Kgs" at bounding box center [947, 322] width 125 height 244
click at [900, 245] on button "9308" at bounding box center [904, 247] width 24 height 19
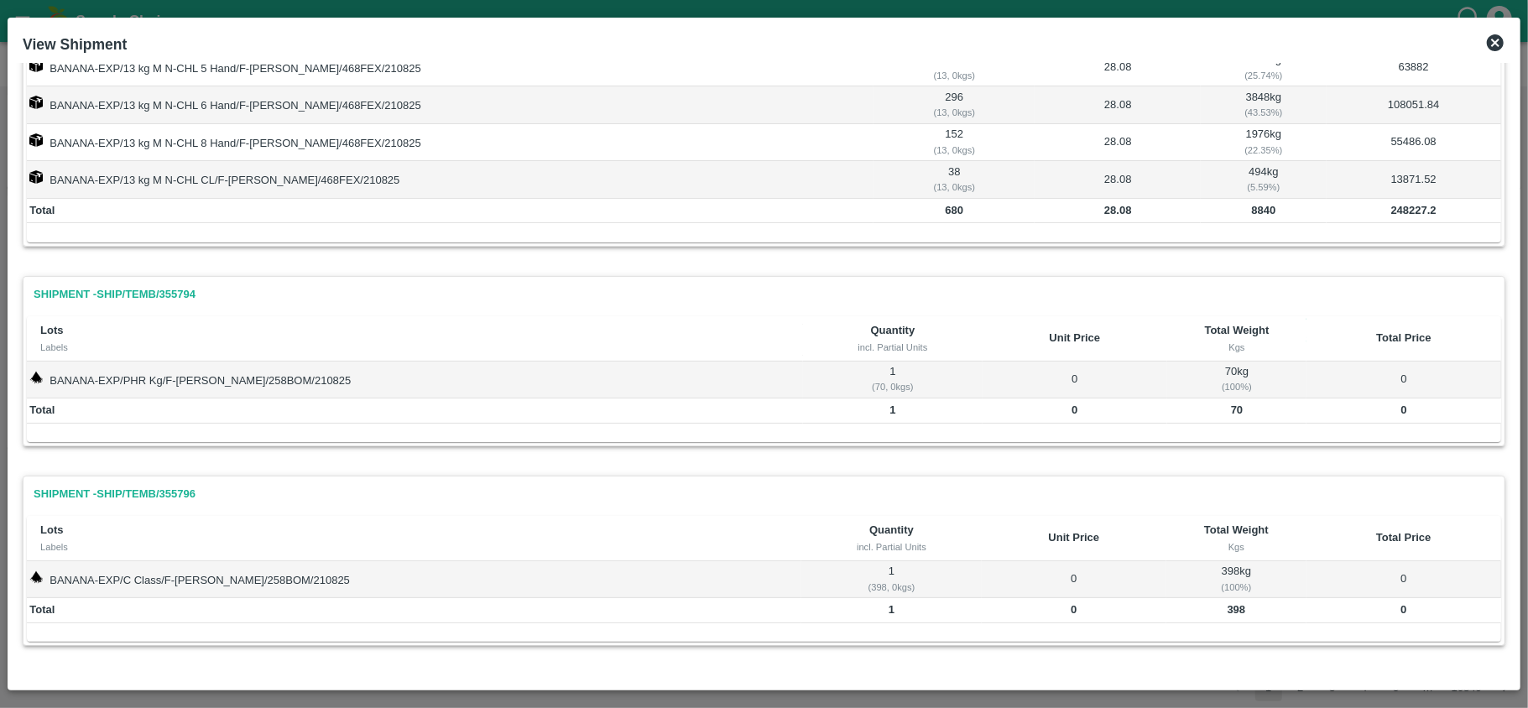
click at [1401, 206] on b "248227.2" at bounding box center [1413, 210] width 45 height 13
copy b "248227.2"
